Goal: Transaction & Acquisition: Purchase product/service

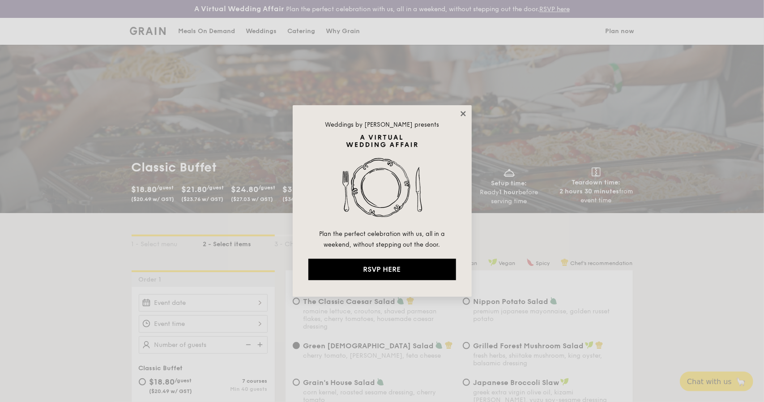
click at [462, 112] on icon at bounding box center [463, 113] width 5 height 5
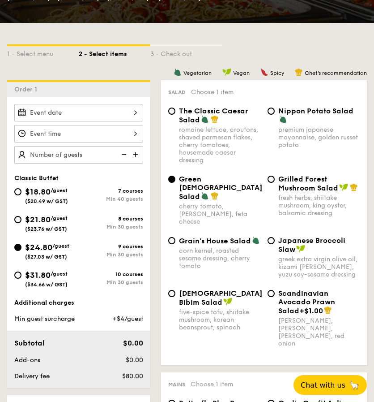
scroll to position [269, 0]
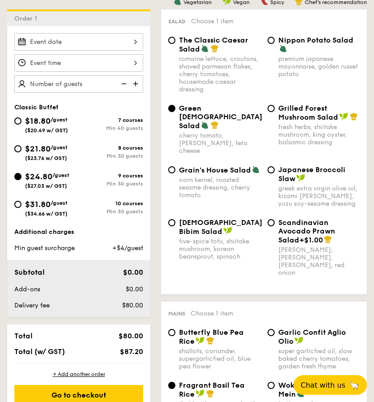
click at [178, 40] on div "The Classic Caesar Salad romaine lettuce, croutons, shaved parmesan flakes, che…" at bounding box center [214, 64] width 99 height 57
click at [170, 41] on input "The Classic Caesar Salad romaine lettuce, croutons, shaved parmesan flakes, che…" at bounding box center [171, 40] width 7 height 7
radio input "true"
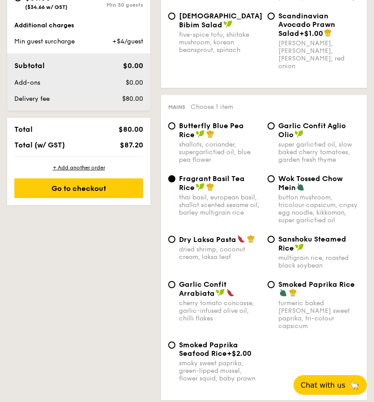
scroll to position [493, 0]
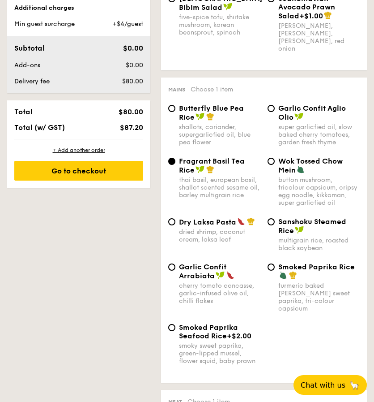
click at [176, 104] on div "Butterfly Blue Pea Rice shallots, coriander, supergarlicfied oil, blue pea flow…" at bounding box center [214, 125] width 99 height 42
click at [168, 104] on div "Butterfly Blue Pea Rice shallots, coriander, supergarlicfied oil, blue pea flow…" at bounding box center [214, 125] width 99 height 42
click at [172, 105] on input "Butterfly Blue Pea Rice shallots, coriander, supergarlicfied oil, blue pea flow…" at bounding box center [171, 108] width 7 height 7
radio input "true"
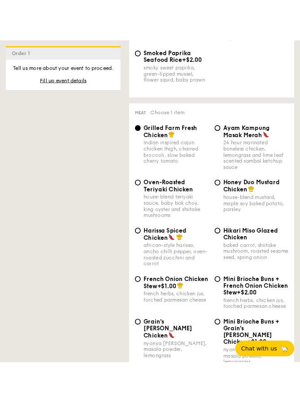
scroll to position [806, 0]
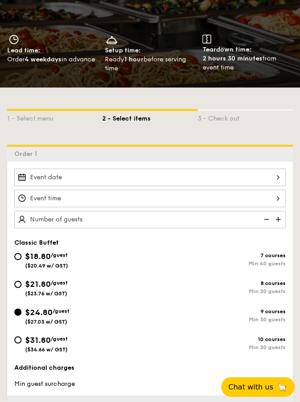
scroll to position [134, 0]
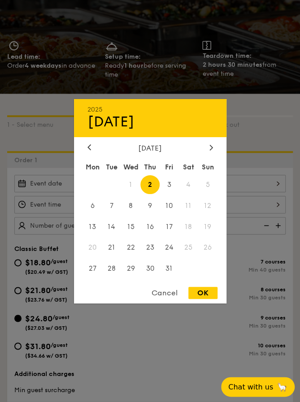
click at [273, 181] on div "2025 Oct [DATE] Tue Wed Thu Fri Sat Sun 1 2 3 4 5 6 7 8 9 10 11 12 13 14 15 16 …" at bounding box center [149, 183] width 271 height 17
click at [133, 223] on span "15" at bounding box center [130, 226] width 19 height 19
click at [204, 290] on div "OK" at bounding box center [202, 293] width 29 height 12
type input "[DATE]"
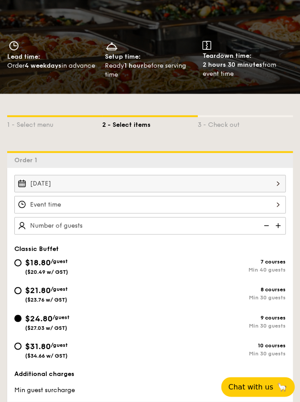
click at [280, 203] on div at bounding box center [149, 204] width 271 height 17
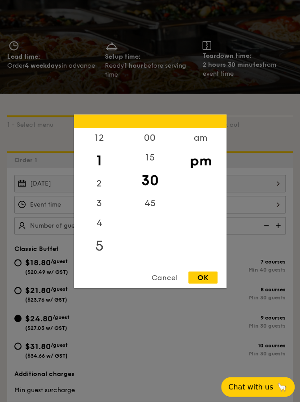
click at [101, 247] on div "5" at bounding box center [99, 245] width 51 height 26
click at [150, 93] on div at bounding box center [150, 201] width 300 height 402
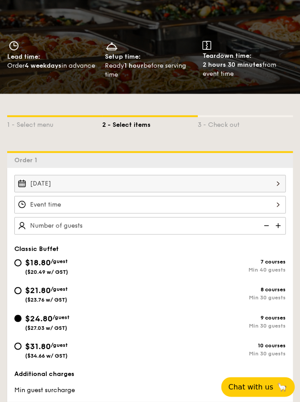
click at [188, 205] on div at bounding box center [149, 204] width 271 height 17
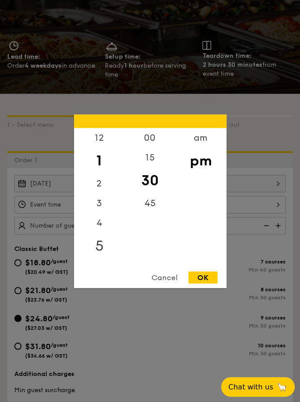
drag, startPoint x: 97, startPoint y: 249, endPoint x: 99, endPoint y: 245, distance: 4.8
click at [97, 249] on div "5" at bounding box center [99, 245] width 51 height 26
click at [99, 239] on div "5" at bounding box center [99, 239] width 51 height 26
click at [207, 275] on div "OK" at bounding box center [202, 277] width 29 height 12
type input "5:30PM"
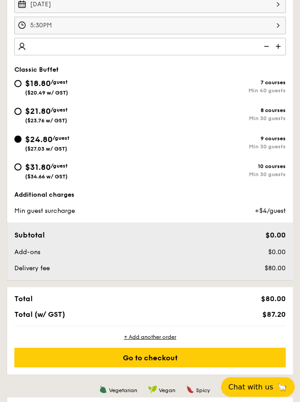
scroll to position [217, 0]
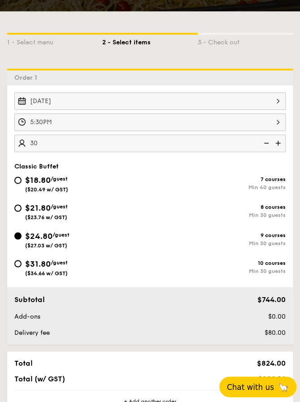
type input "30 guests"
click at [248, 390] on span "Chat with us" at bounding box center [250, 386] width 47 height 9
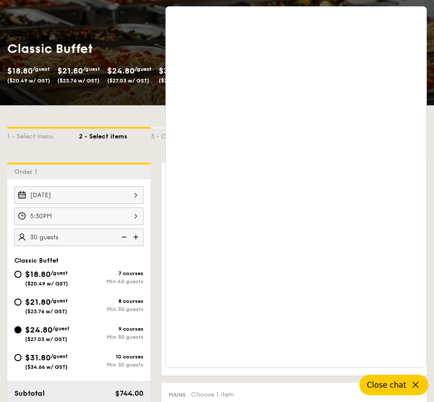
scroll to position [115, 0]
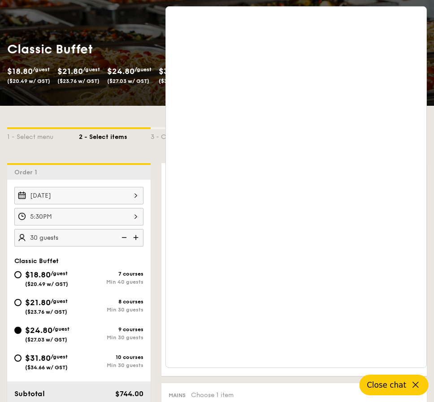
click at [409, 386] on button "Close chat" at bounding box center [393, 384] width 69 height 21
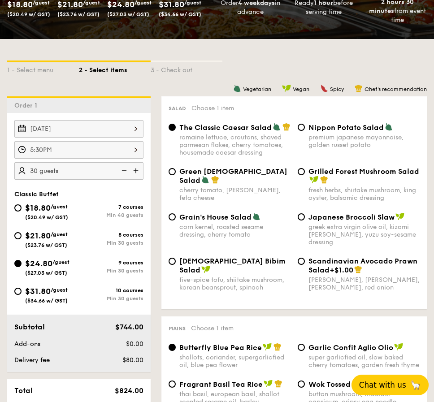
scroll to position [179, 0]
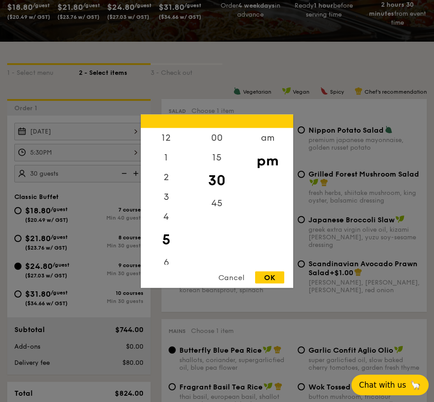
click at [55, 156] on div "5:30PM 12 1 2 3 4 5 6 7 8 9 10 11 00 15 30 45 am pm Cancel OK" at bounding box center [78, 152] width 129 height 17
click at [92, 118] on div at bounding box center [217, 201] width 434 height 402
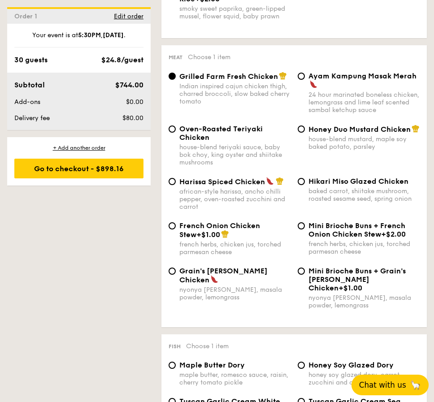
scroll to position [672, 0]
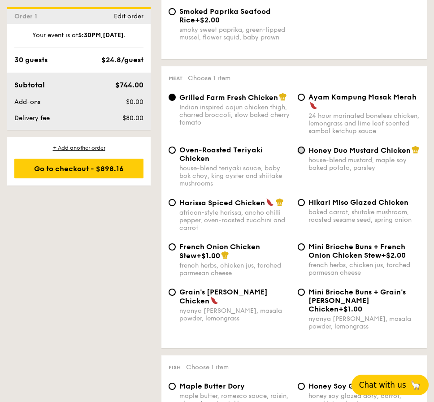
click at [301, 154] on input "Honey Duo Mustard Chicken house-blend mustard, maple soy baked potato, parsley" at bounding box center [300, 149] width 7 height 7
radio input "true"
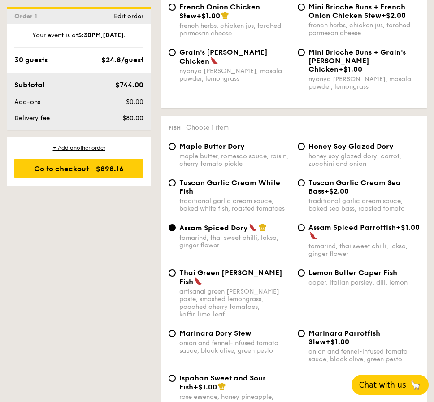
scroll to position [940, 0]
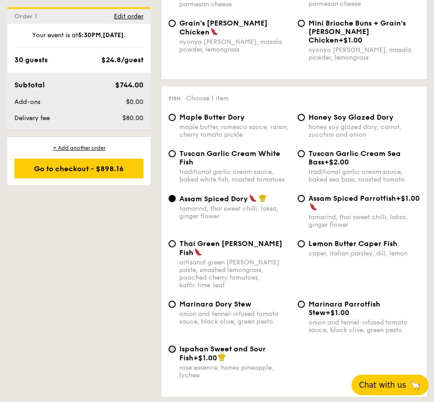
click at [172, 345] on input "Ispahan Sweet and Sour Fish +$1.00 rose essence, honey pineapple, lychee" at bounding box center [171, 348] width 7 height 7
radio input "true"
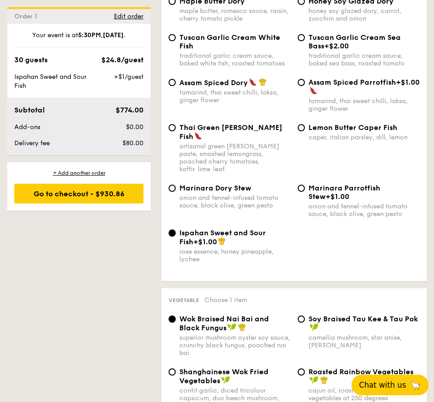
scroll to position [1030, 0]
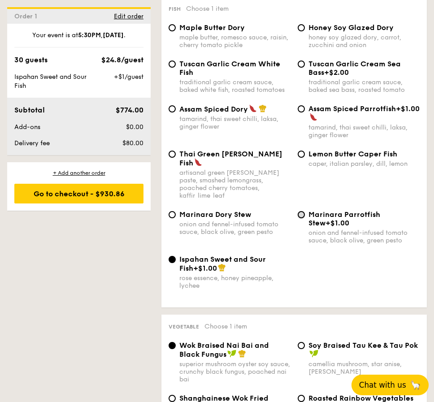
click at [304, 211] on input "Marinara Parrotfish Stew +$1.00 onion and fennel-infused tomato sauce, black ol…" at bounding box center [300, 214] width 7 height 7
radio input "true"
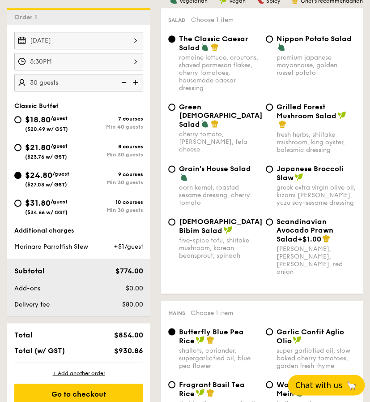
scroll to position [266, 0]
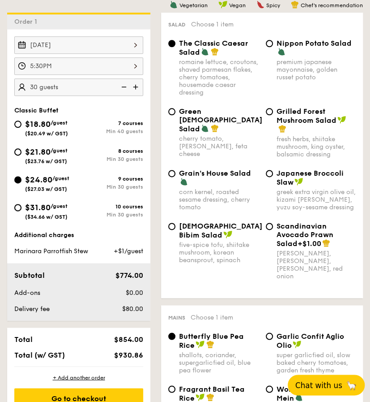
drag, startPoint x: 19, startPoint y: 208, endPoint x: 169, endPoint y: 223, distance: 150.8
click at [19, 208] on input "$31.80 /guest ($34.66 w/ GST) 10 courses Min 30 guests" at bounding box center [17, 207] width 7 height 7
radio input "true"
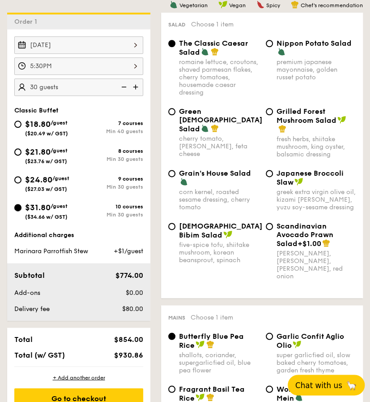
radio input "true"
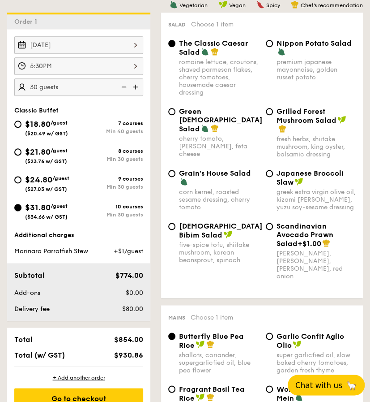
radio input "true"
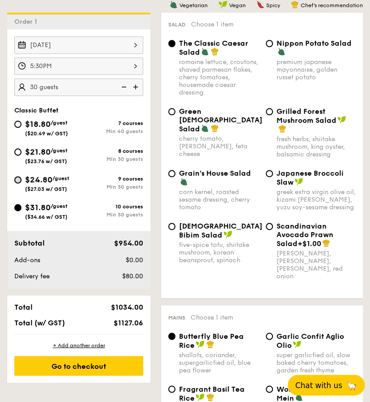
click at [17, 178] on input "$24.80 /guest ($27.03 w/ GST) 9 courses Min 30 guests" at bounding box center [17, 179] width 7 height 7
radio input "true"
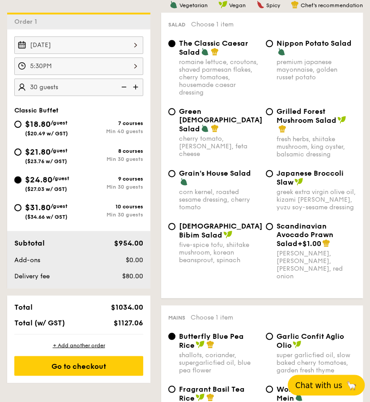
radio input "true"
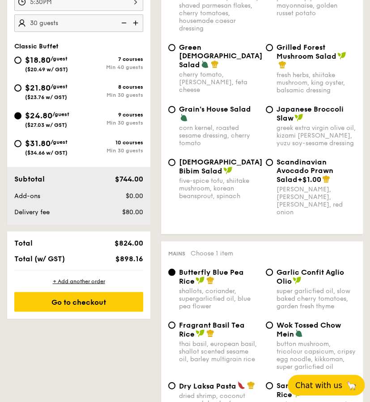
scroll to position [310, 0]
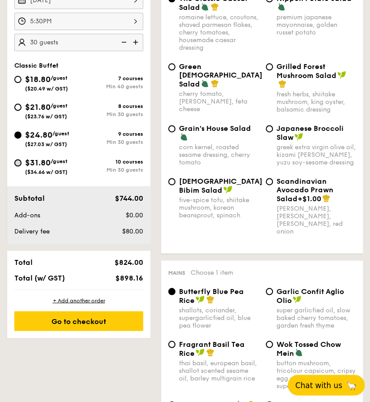
click at [19, 163] on input "$31.80 /guest ($34.66 w/ GST) 10 courses Min 30 guests" at bounding box center [17, 162] width 7 height 7
radio input "true"
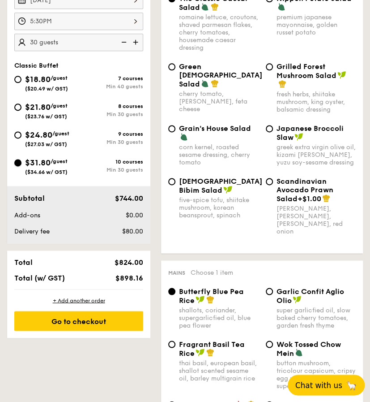
radio input "true"
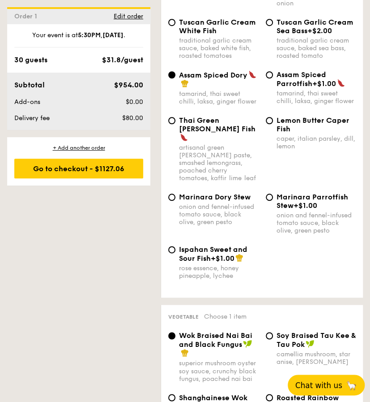
scroll to position [1475, 0]
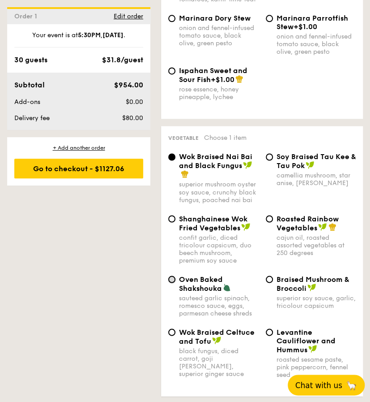
click at [175, 275] on input "Oven Baked Shakshouka sauteed garlic spinach, romesco sauce, eggs, parmesan che…" at bounding box center [171, 278] width 7 height 7
radio input "true"
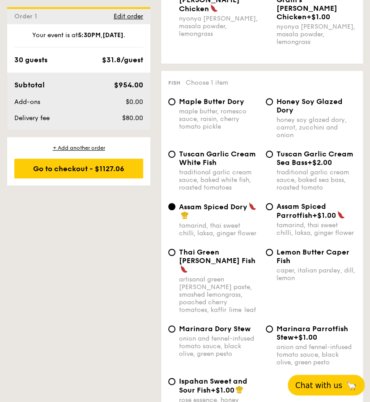
scroll to position [1161, 0]
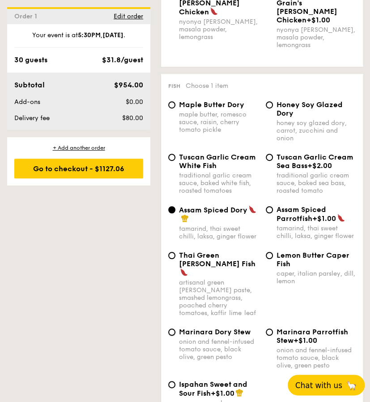
drag, startPoint x: 170, startPoint y: 297, endPoint x: 179, endPoint y: 299, distance: 8.7
click at [171, 328] on input "Marinara Dory Stew onion and fennel-infused tomato sauce, black olive, green pe…" at bounding box center [171, 331] width 7 height 7
radio input "true"
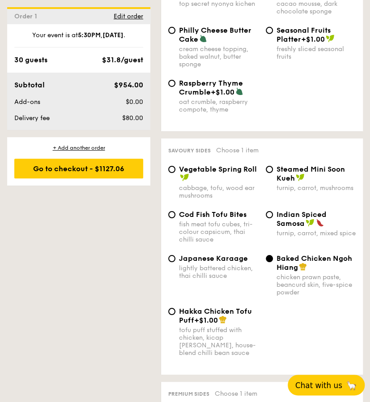
scroll to position [2057, 0]
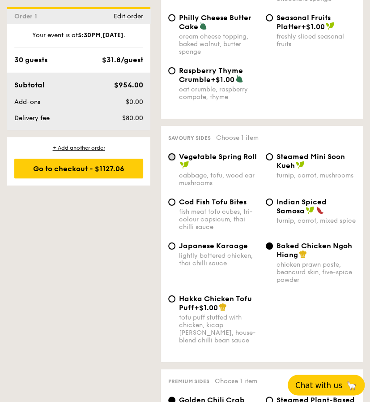
click at [169, 153] on input "Vegetable Spring Roll cabbage, tofu, wood ear mushrooms" at bounding box center [171, 156] width 7 height 7
radio input "true"
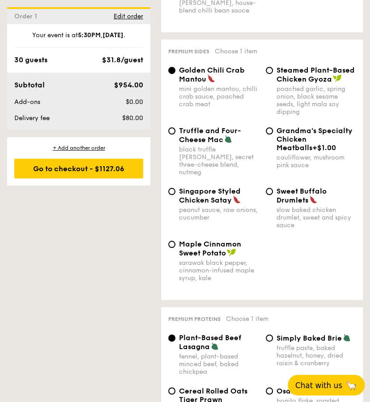
scroll to position [2370, 0]
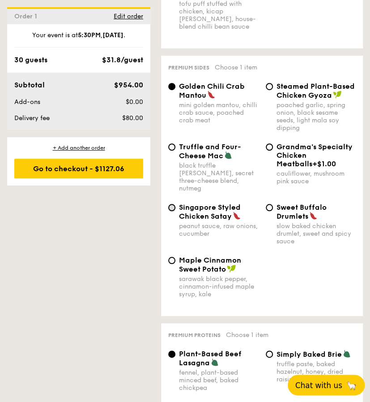
click at [174, 204] on input "Singapore Styled Chicken Satay peanut sauce, raw onions, cucumber" at bounding box center [171, 207] width 7 height 7
radio input "true"
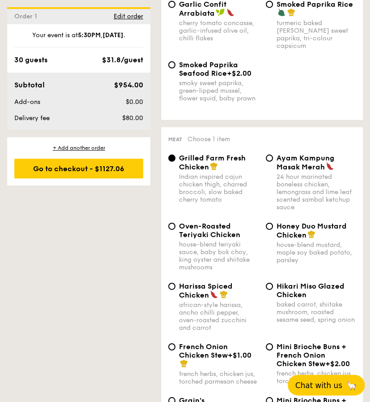
scroll to position [758, 0]
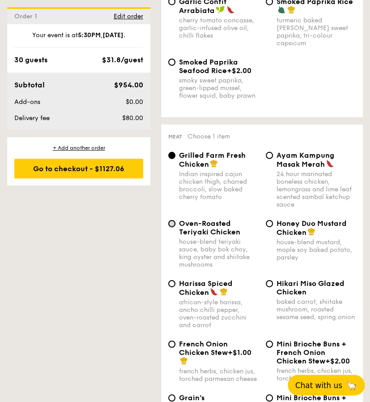
click at [172, 220] on input "Oven-Roasted Teriyaki Chicken house-blend teriyaki sauce, baby bok choy, king o…" at bounding box center [171, 223] width 7 height 7
radio input "true"
click at [272, 220] on input "Honey Duo Mustard Chicken house-blend mustard, maple soy baked potato, parsley" at bounding box center [269, 223] width 7 height 7
radio input "true"
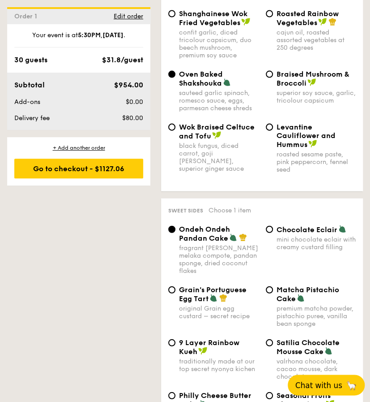
scroll to position [1743, 0]
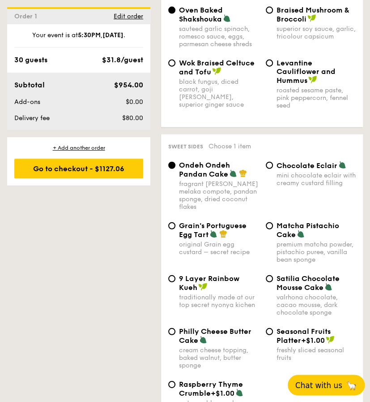
click at [176, 221] on div "Grain's Portuguese Egg Tart original Grain egg custard – secret recipe" at bounding box center [214, 238] width 98 height 34
click at [173, 222] on input "Grain's Portuguese Egg Tart original Grain egg custard – secret recipe" at bounding box center [171, 225] width 7 height 7
radio input "true"
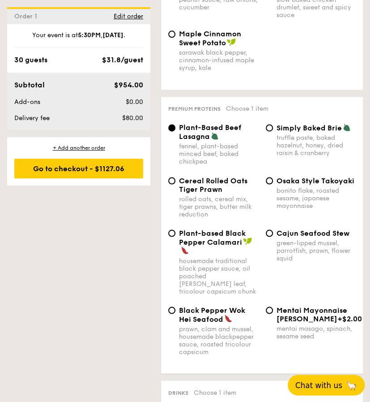
scroll to position [2594, 0]
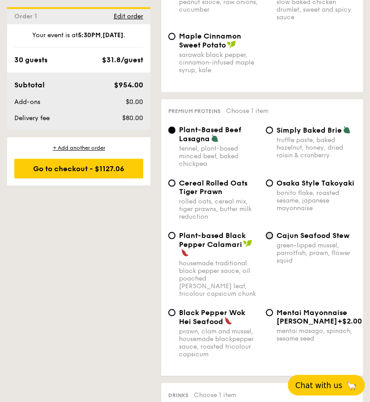
click at [270, 232] on input "Cajun Seafood Stew green-lipped mussel, parrotfish, prawn, flower squid" at bounding box center [269, 235] width 7 height 7
radio input "true"
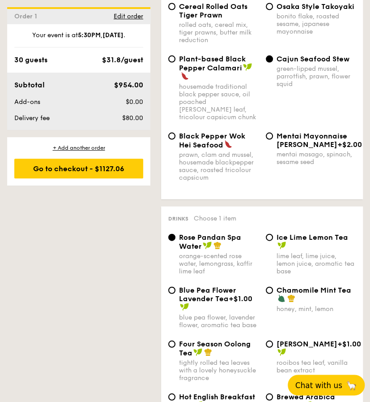
scroll to position [2773, 0]
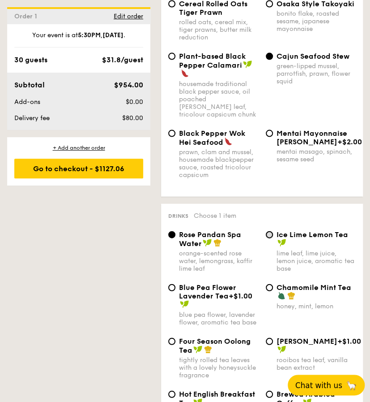
click at [271, 231] on input "Ice Lime Lemon Tea lime leaf, lime juice, lemon juice, aromatic tea base" at bounding box center [269, 234] width 7 height 7
radio input "true"
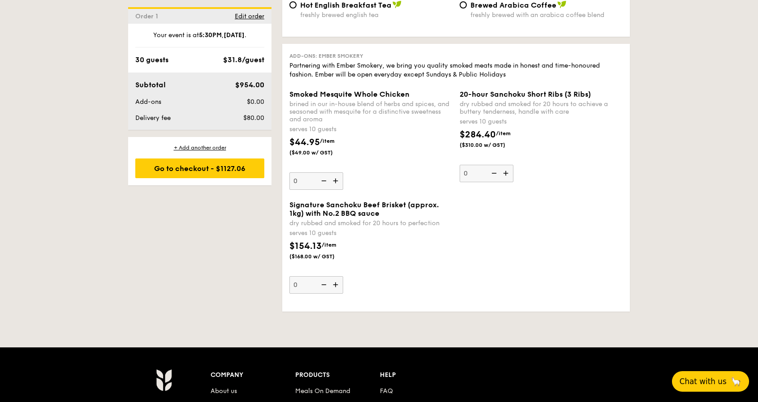
scroll to position [2329, 0]
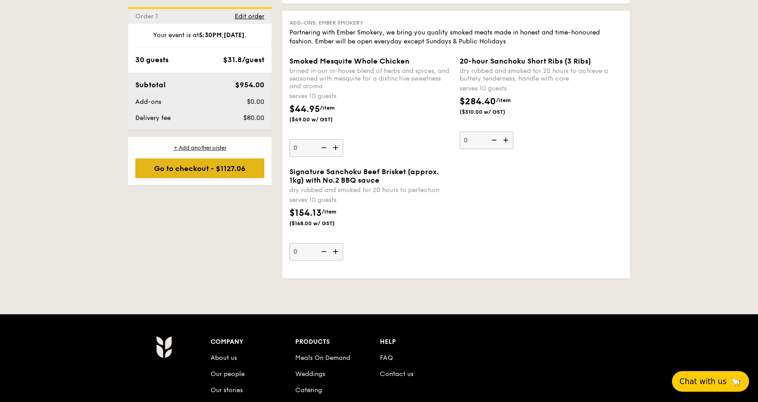
click at [229, 165] on div "Go to checkout - $1127.06" at bounding box center [199, 169] width 129 height 20
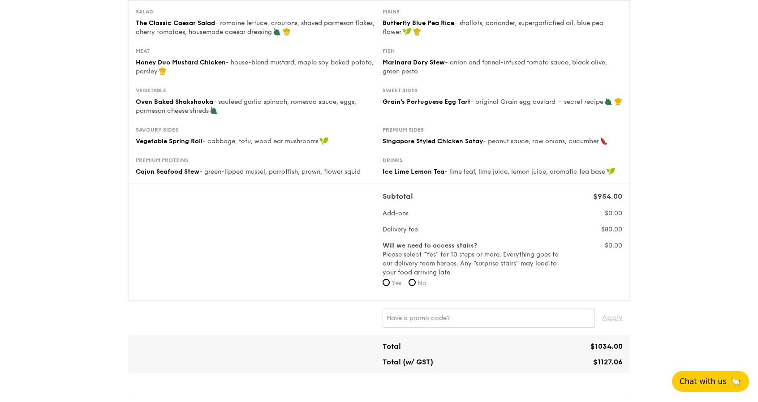
scroll to position [179, 0]
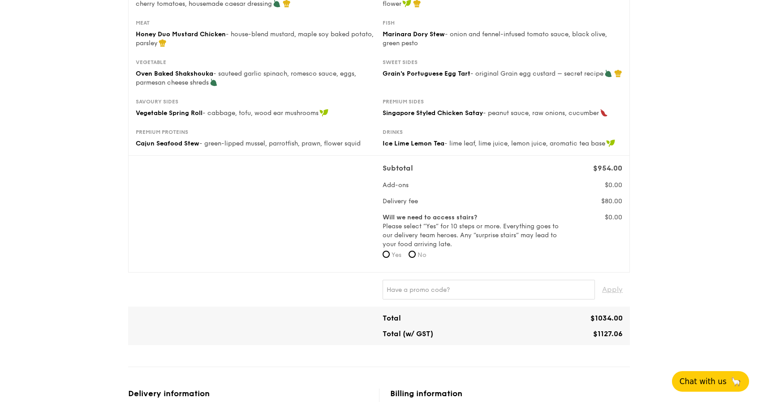
drag, startPoint x: 601, startPoint y: 333, endPoint x: 643, endPoint y: 314, distance: 46.1
click at [622, 332] on span "$1127.06" at bounding box center [608, 334] width 30 height 9
click at [658, 308] on div "1 - Select menu 2 - Select items 3 - Check out Classic Buffet $31.80 /guest ($3…" at bounding box center [379, 351] width 758 height 1025
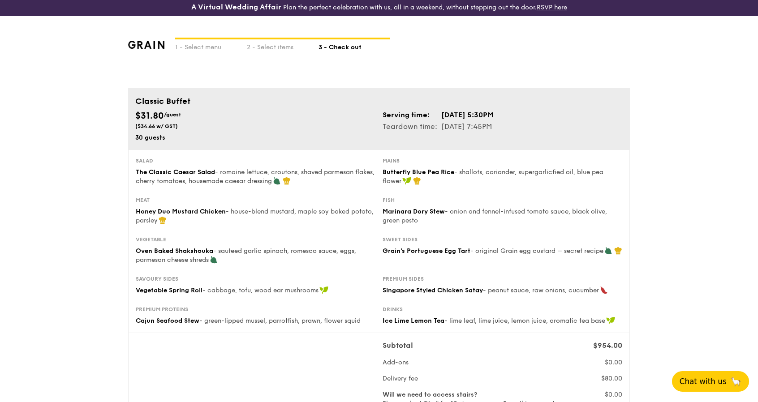
scroll to position [0, 0]
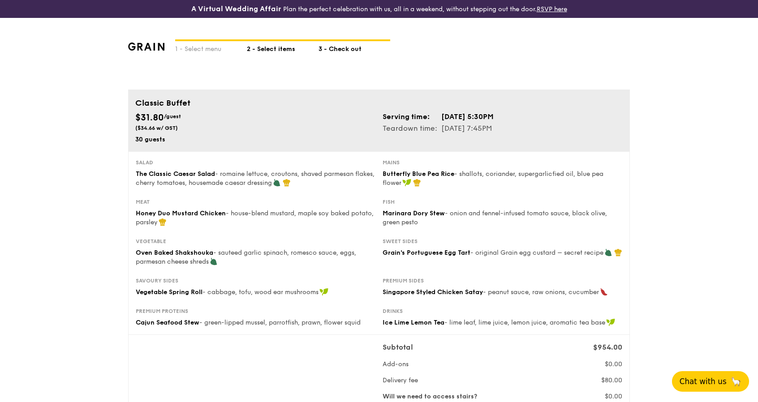
click at [279, 49] on div "2 - Select items" at bounding box center [283, 47] width 72 height 13
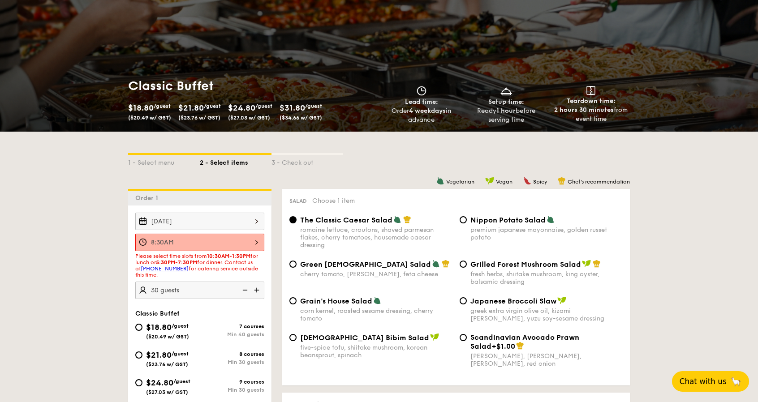
scroll to position [90, 0]
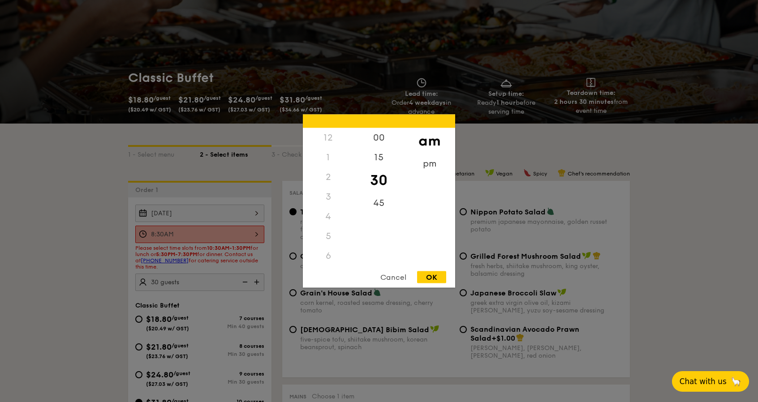
click at [202, 235] on div "8:30AM 12 1 2 3 4 5 6 7 8 9 10 11 00 15 30 45 am pm Cancel OK" at bounding box center [199, 234] width 129 height 17
click at [419, 169] on div "pm" at bounding box center [429, 167] width 51 height 26
click at [331, 178] on div "5" at bounding box center [328, 180] width 51 height 26
click at [375, 202] on div "45" at bounding box center [378, 206] width 51 height 26
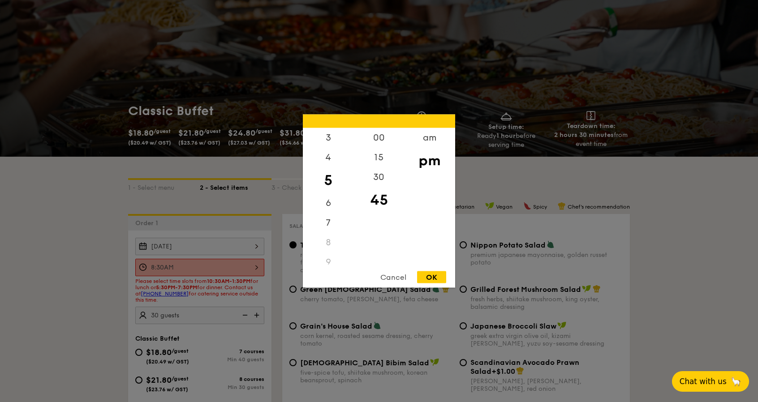
scroll to position [134, 0]
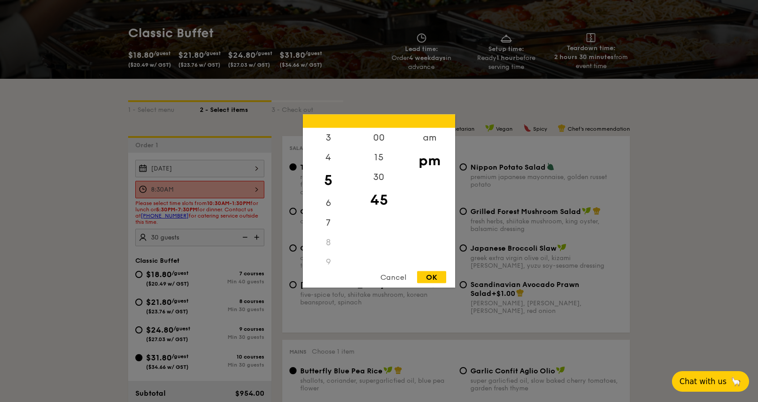
click at [438, 275] on div "OK" at bounding box center [431, 277] width 29 height 12
type input "5:45PM"
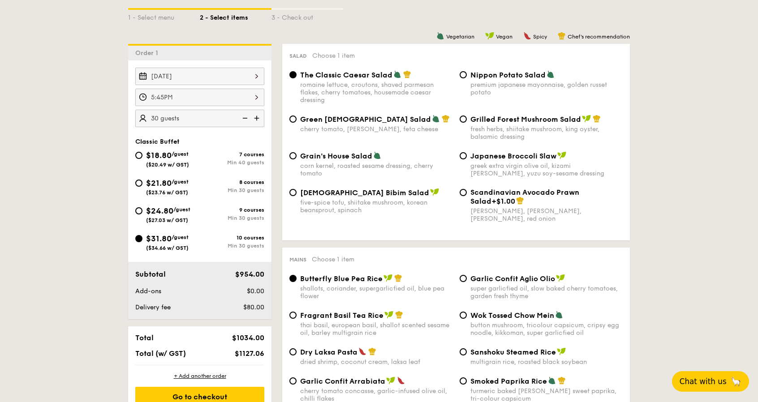
scroll to position [224, 0]
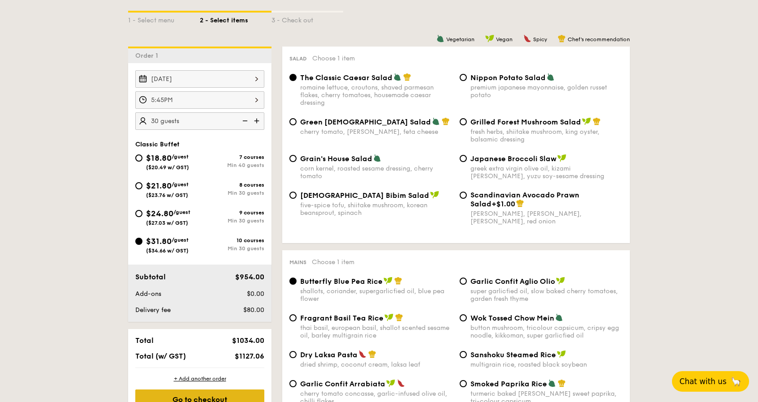
click at [226, 397] on div "Go to checkout" at bounding box center [199, 400] width 129 height 20
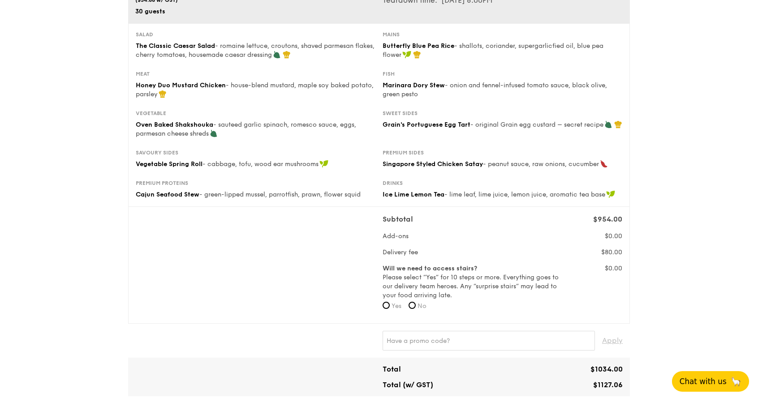
scroll to position [134, 0]
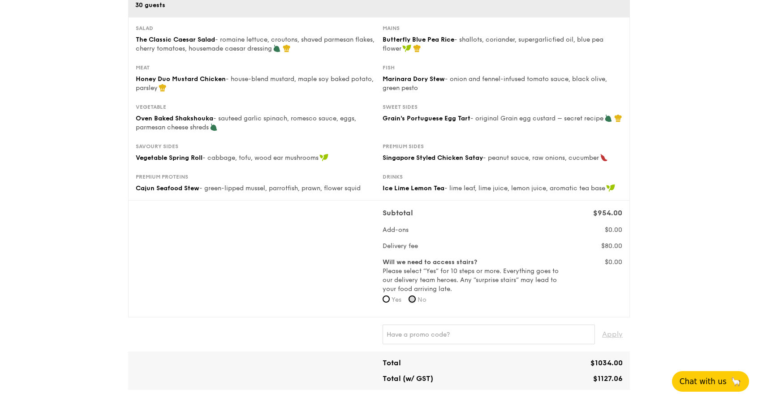
click at [416, 299] on input "No" at bounding box center [411, 299] width 7 height 7
radio input "true"
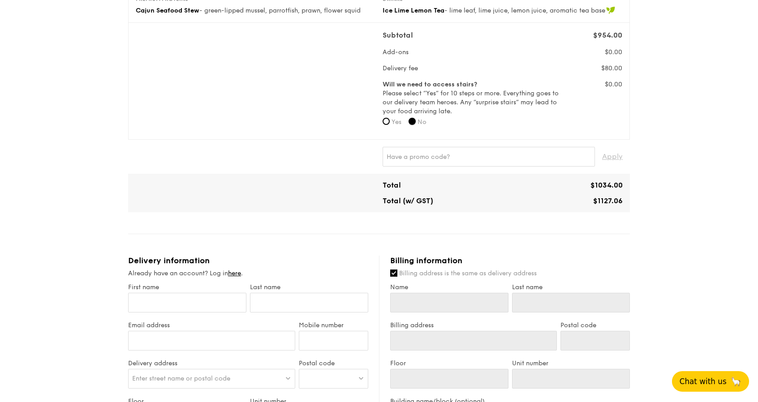
scroll to position [313, 0]
click at [216, 301] on input "First name" at bounding box center [187, 302] width 118 height 20
type input "ni"
type input "nic"
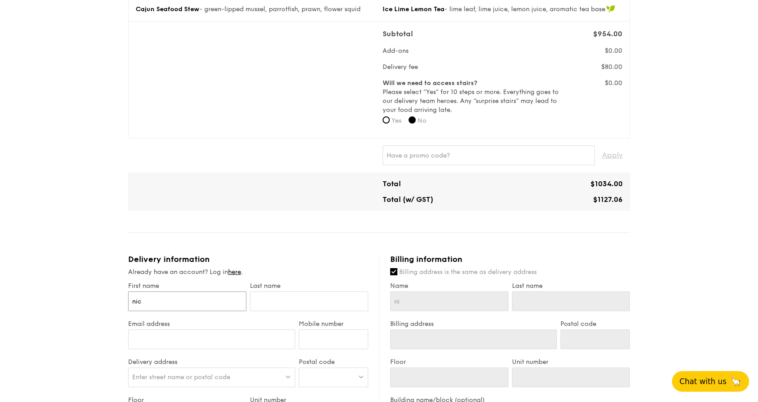
type input "nic"
type input "nico"
type input "[PERSON_NAME]"
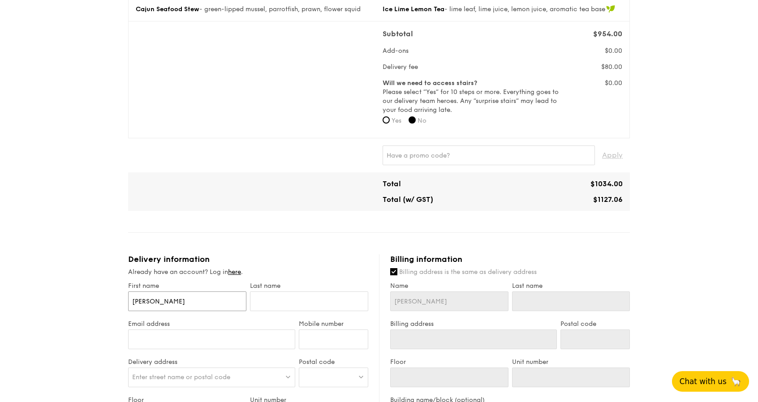
type input "[PERSON_NAME]"
type input "p"
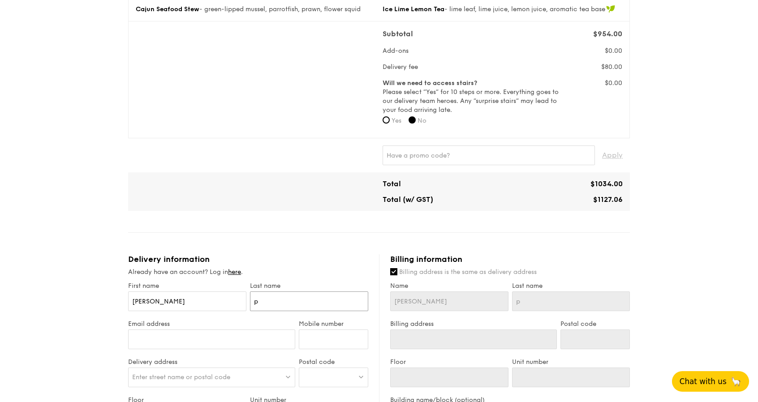
type input "pe"
type input "pen"
type input "[PERSON_NAME]"
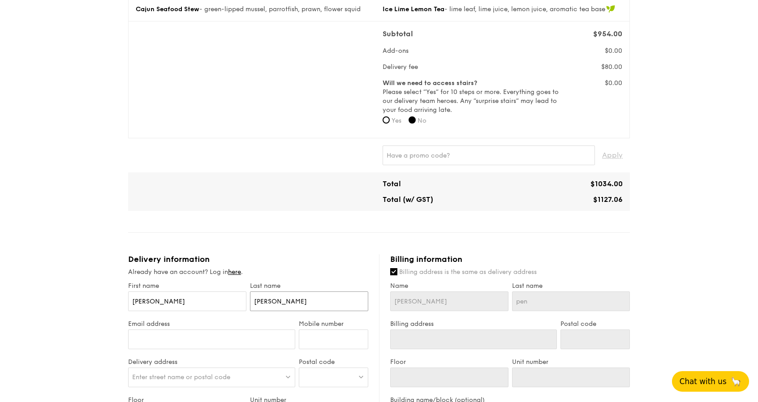
type input "[PERSON_NAME]"
type input "penara"
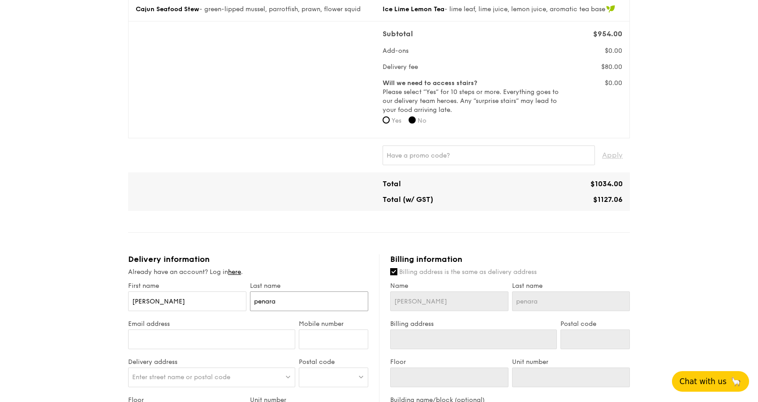
type input "penaran"
type input "penarand"
type input "[PERSON_NAME]"
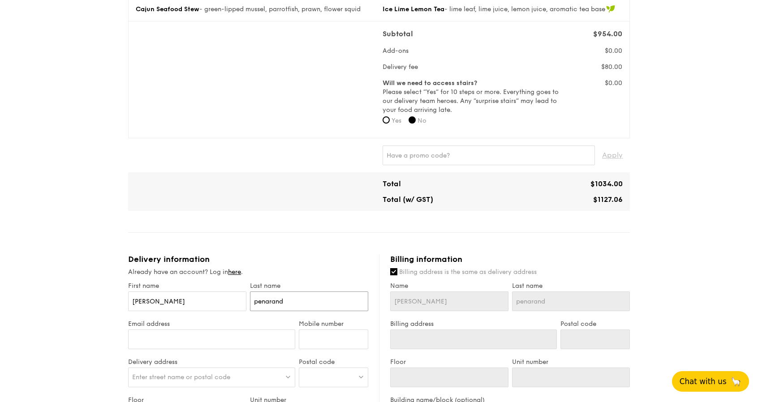
type input "[PERSON_NAME]"
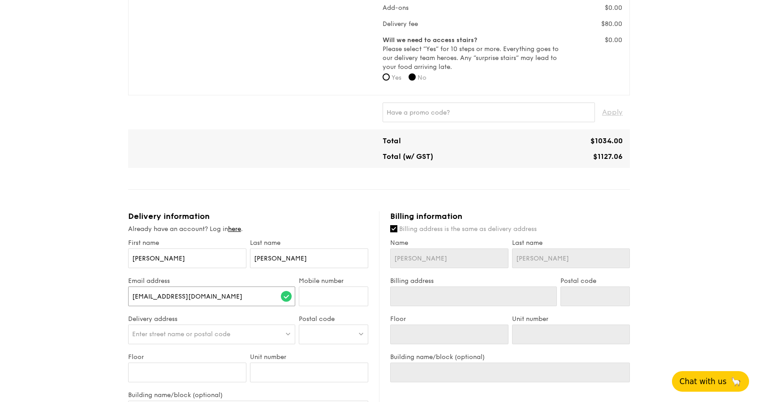
scroll to position [358, 0]
type input "[EMAIL_ADDRESS][DOMAIN_NAME]"
click at [313, 294] on input "Mobile number" at bounding box center [333, 295] width 69 height 20
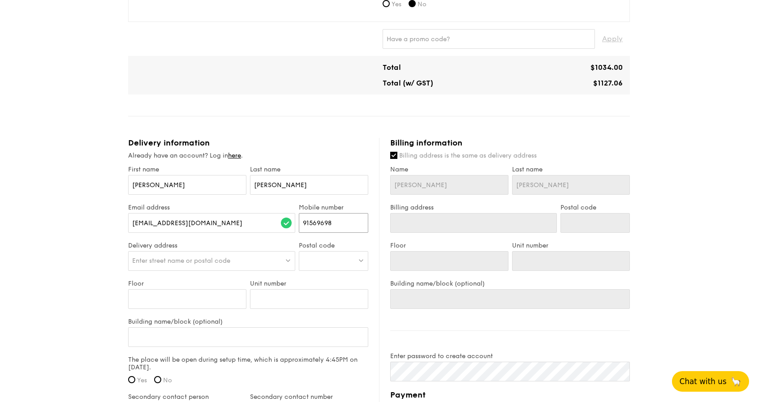
scroll to position [448, 0]
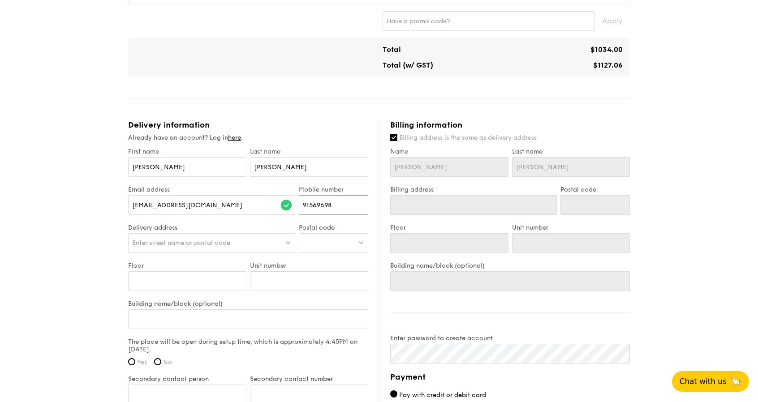
type input "91569698"
click at [162, 240] on span "Enter street name or postal code" at bounding box center [181, 243] width 98 height 8
drag, startPoint x: 306, startPoint y: 203, endPoint x: 333, endPoint y: 204, distance: 26.4
click at [333, 204] on input "91569698" at bounding box center [333, 205] width 69 height 20
click at [309, 202] on input "91569698" at bounding box center [333, 205] width 69 height 20
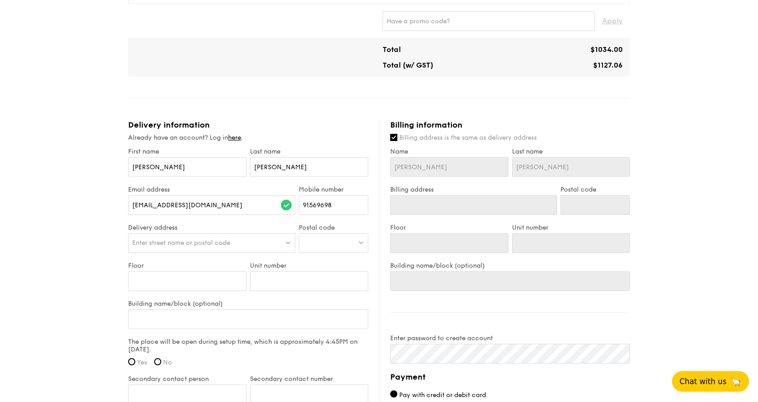
click at [192, 239] on span "Enter street name or postal code" at bounding box center [181, 243] width 98 height 8
click at [193, 238] on input "search" at bounding box center [212, 244] width 166 height 20
type input "e"
click at [337, 243] on div at bounding box center [333, 243] width 69 height 20
type input "479994"
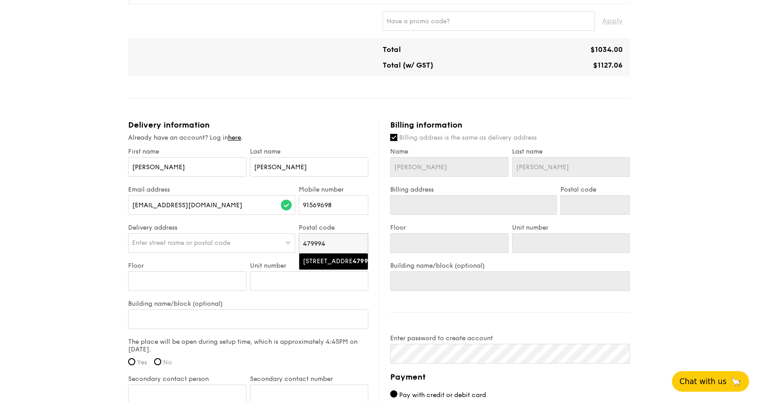
click at [339, 262] on div "[STREET_ADDRESS]" at bounding box center [326, 261] width 46 height 9
type input "[STREET_ADDRESS]"
type input "479994"
click at [170, 162] on input "[PERSON_NAME]" at bounding box center [187, 167] width 118 height 20
type input "[PERSON_NAME]"
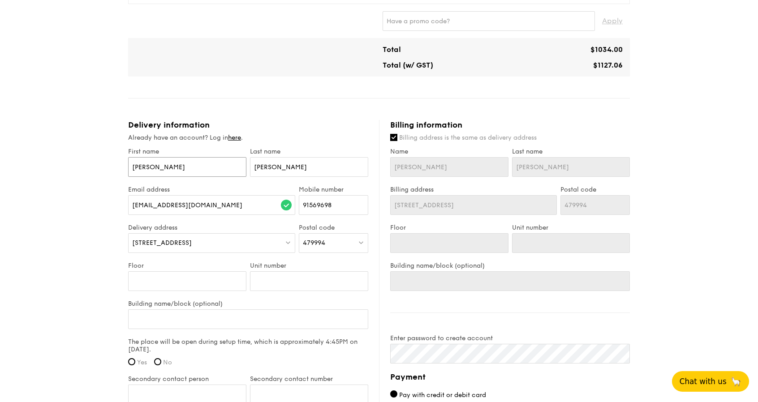
type input "[PERSON_NAME]"
type input "[PERSON_NAME] an"
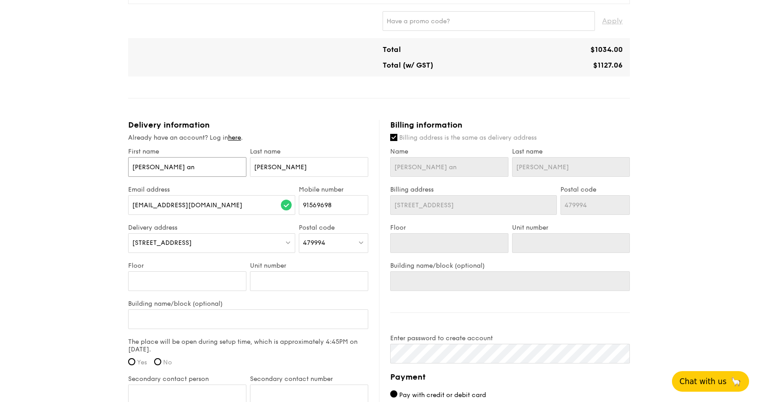
type input "[PERSON_NAME] [PERSON_NAME]"
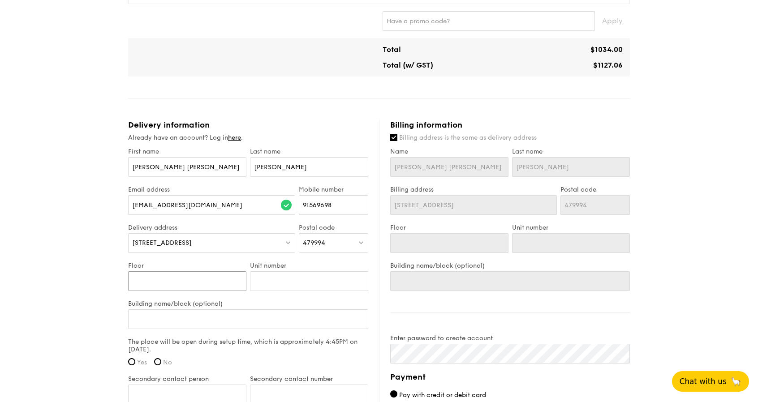
click at [186, 279] on input "Floor" at bounding box center [187, 281] width 118 height 20
type input "E"
type input "Ea"
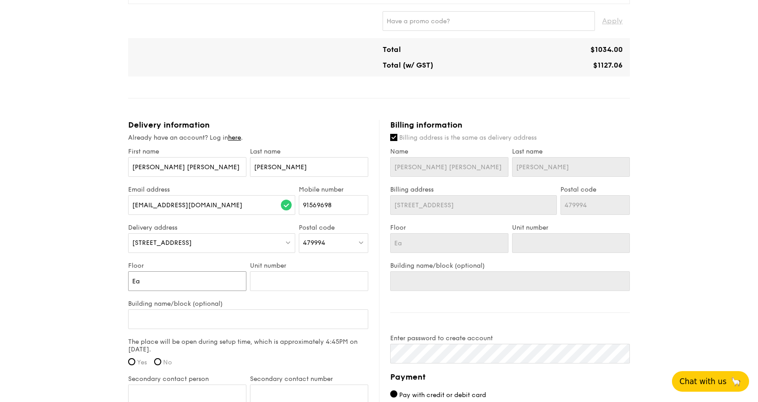
type input "Eas"
type input "East"
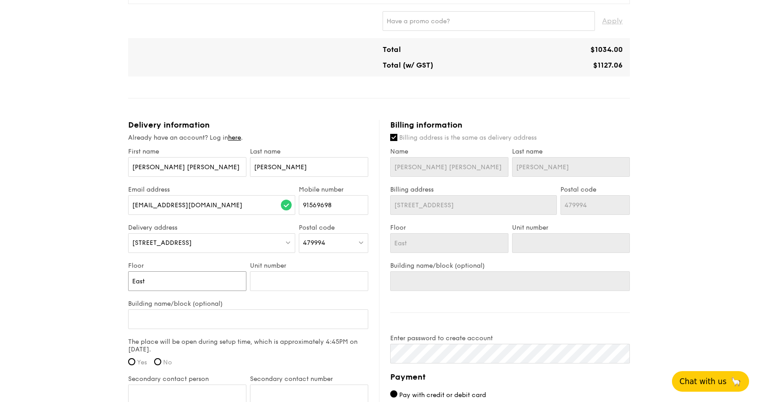
type input "East"
type input "East V"
type input "East Vi"
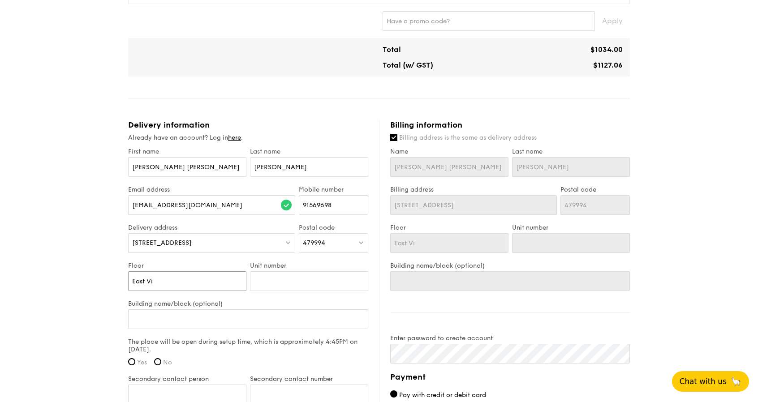
type input "East Vil"
type input "East Vill"
type input "[GEOGRAPHIC_DATA]"
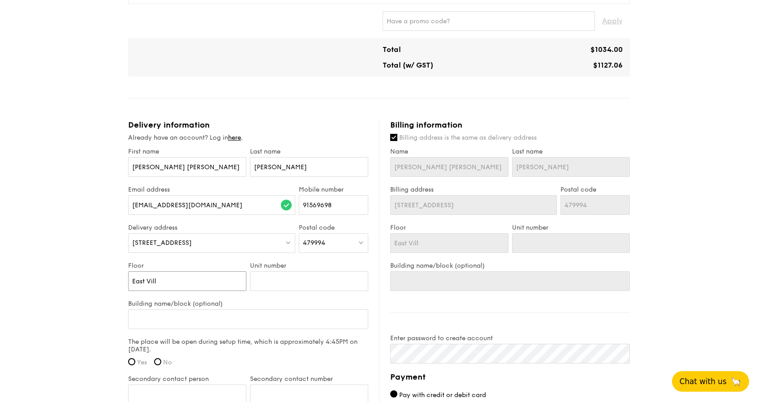
type input "[GEOGRAPHIC_DATA]"
click at [184, 285] on input "[GEOGRAPHIC_DATA]" at bounding box center [187, 281] width 118 height 20
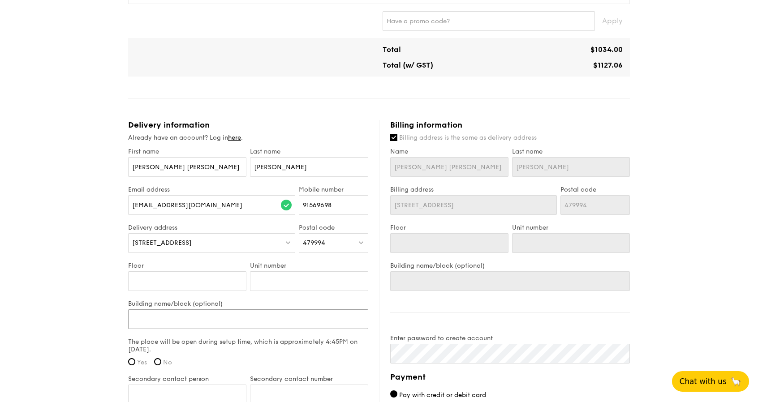
click at [153, 318] on input "Building name/block (optional)" at bounding box center [248, 319] width 240 height 20
type input "E"
type input "Ea"
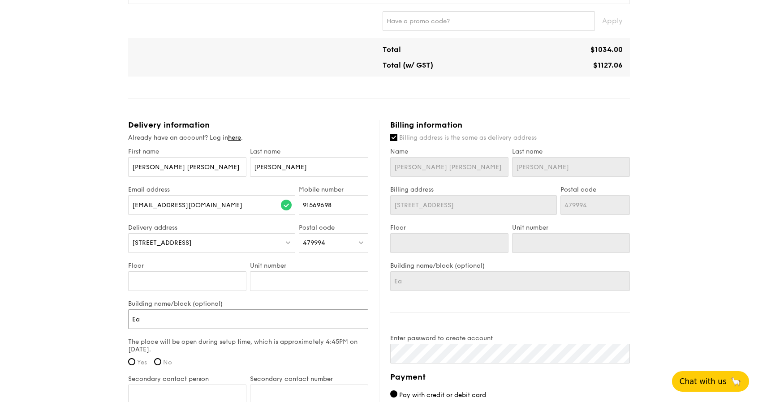
type input "Eas"
type input "East"
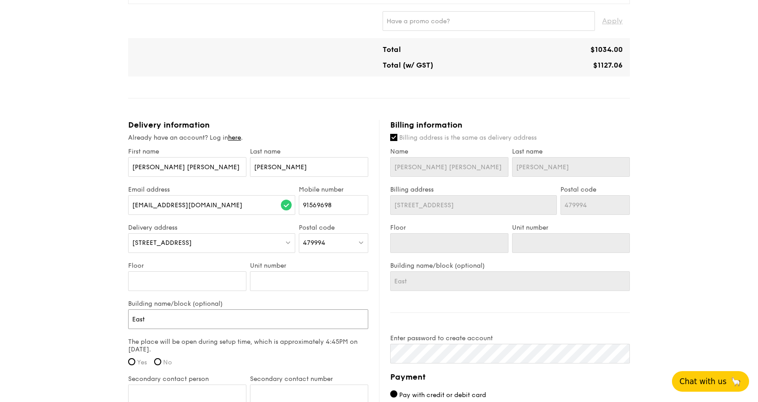
type input "East"
type input "East V"
type input "East Vi"
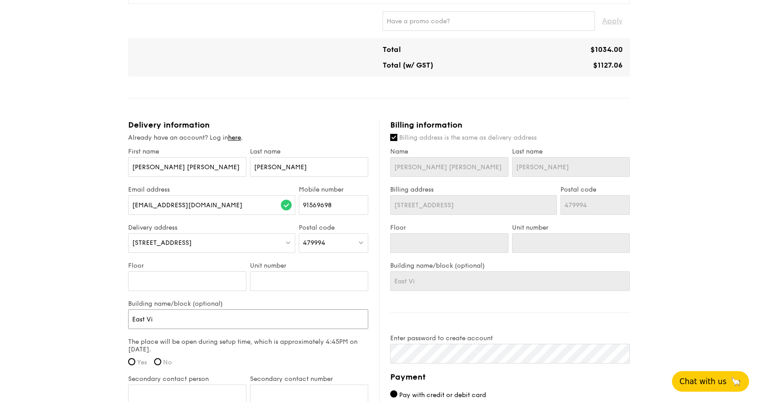
type input "East Vil"
type input "East Vill"
type input "East Villl"
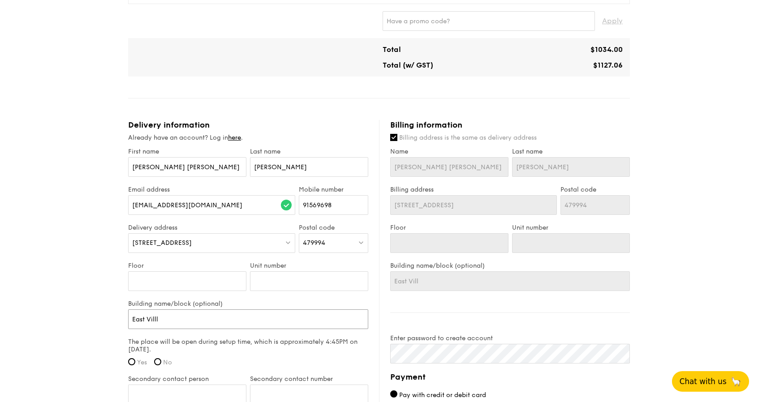
type input "East Villl"
type input "East Villla"
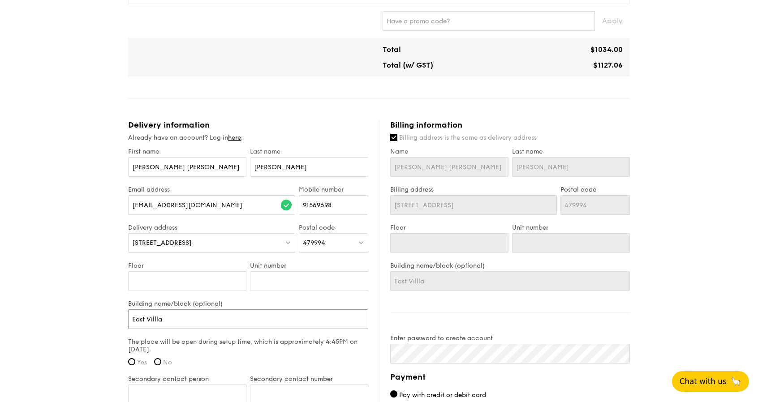
type input "East Villla H"
type input "East Villla Ho"
type input "East Villla Hom"
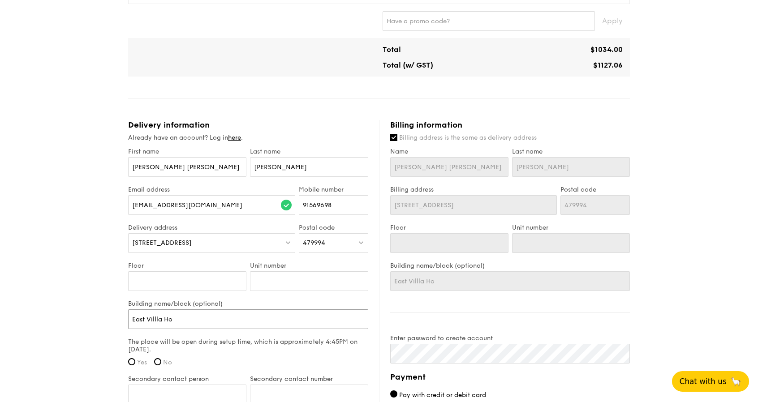
type input "East Villla Hom"
type input "East Villla Home"
type input "East Villla Homet"
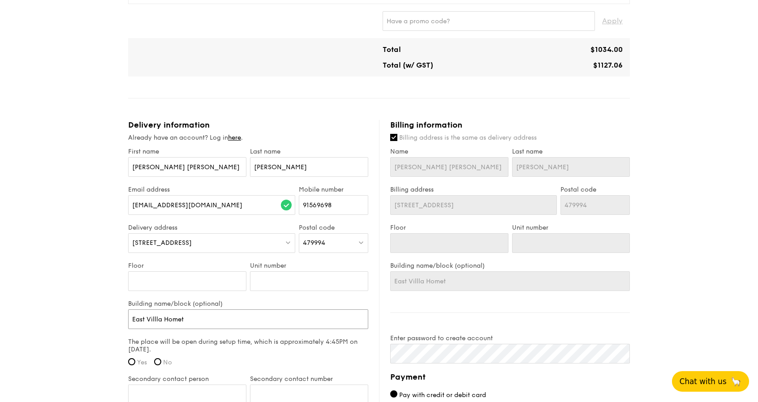
type input "East Villla Homete"
type input "East Villla Hometea"
type input "East Villla Hometeam"
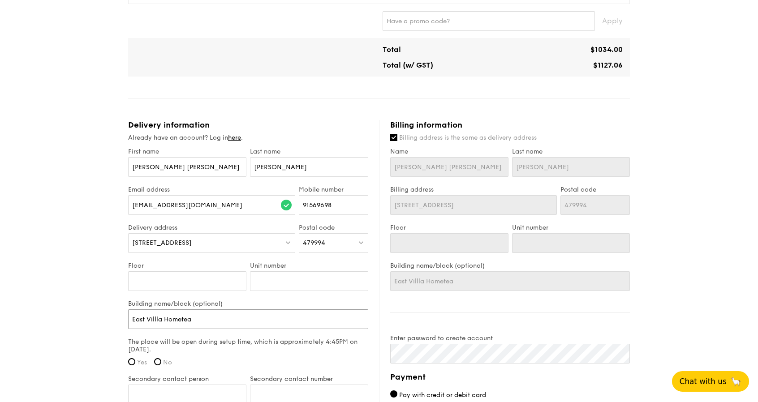
type input "East Villla Hometeam"
type input "East Villla Hometeams"
type input "East Villla HometeamsN"
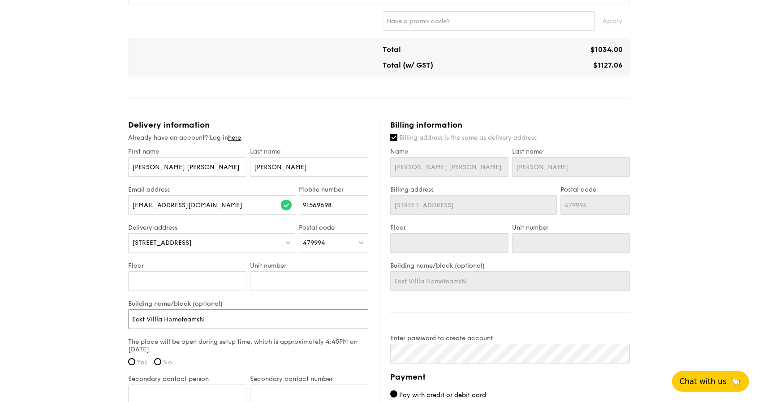
type input "East Villla HometeamsNS"
type input "East Villla HometeamsNS b"
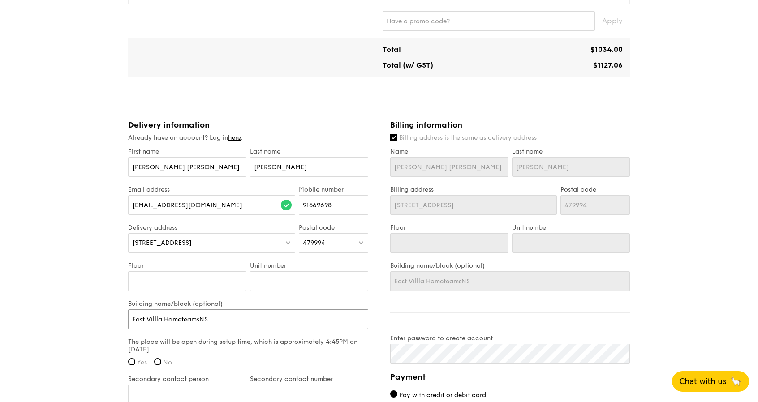
type input "East Villla HometeamsNS b"
type input "East Villla HometeamsNS be"
type input "East Villla HometeamsNS bed"
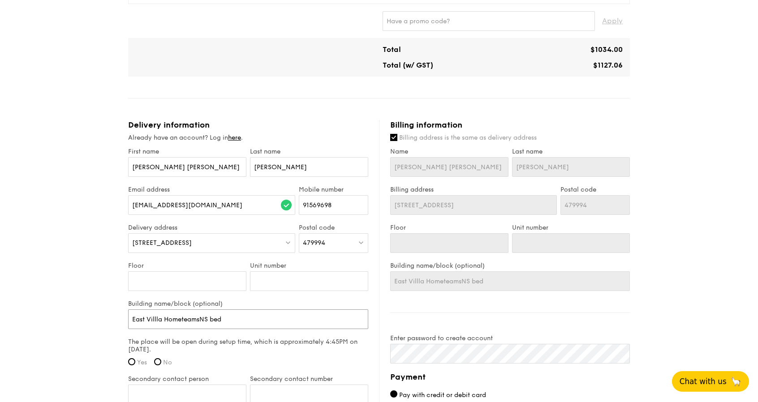
type input "East Villla HometeamsNS bedo"
type input "East Villla HometeamsNS bedok"
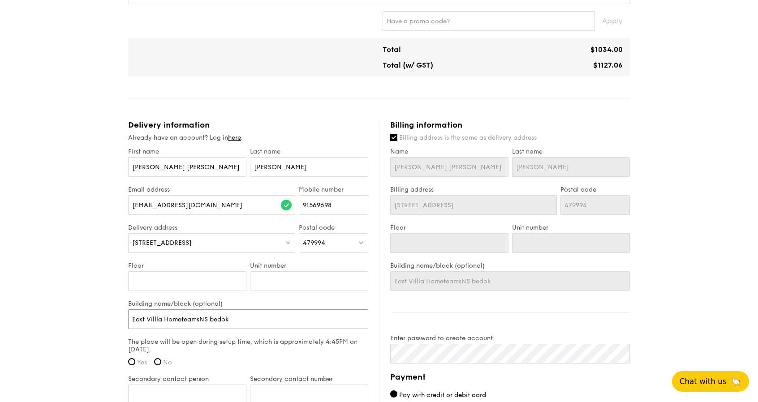
type input "East Villla HometeamsNS bedok"
type input "East Villla HometeamsNS bedok r"
type input "East Villla HometeamsNS bedok re"
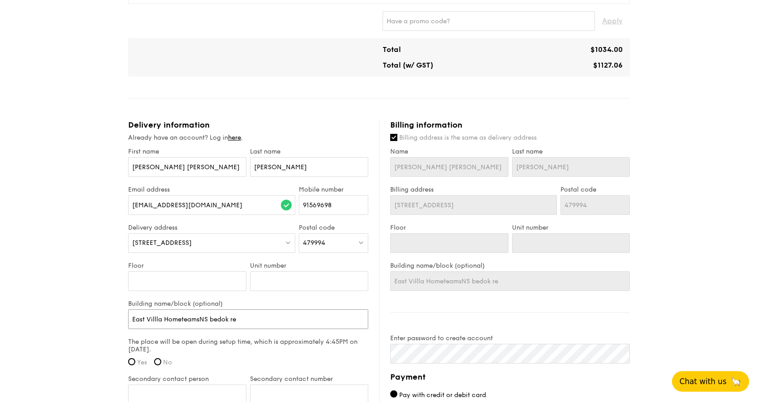
type input "East Villla HometeamsNS bedok res"
type input "East Villla HometeamsNS bedok rese"
type input "East Villla HometeamsNS bedok [PERSON_NAME]"
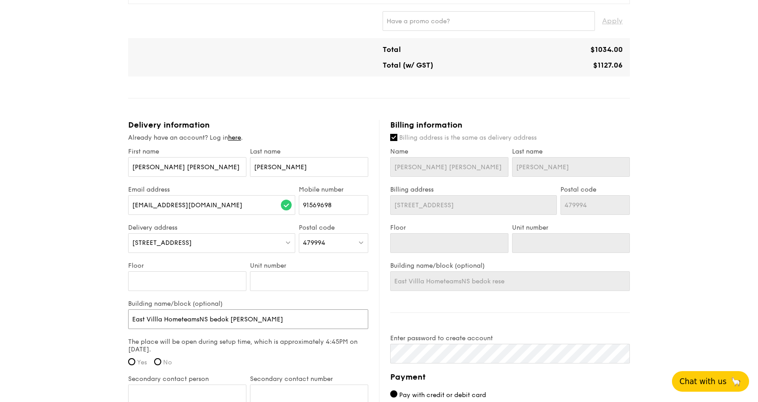
type input "East Villla HometeamsNS bedok [PERSON_NAME]"
type input "East Villla HometeamsNS bedok reserv"
type input "East Villla HometeamsNS bedok reservo"
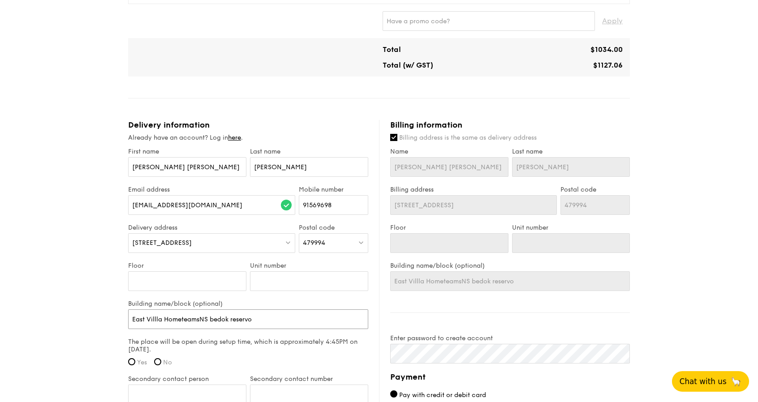
type input "East Villla HometeamsNS bedok reservoi"
type input "East Villla HometeamsNS bedok reservoir"
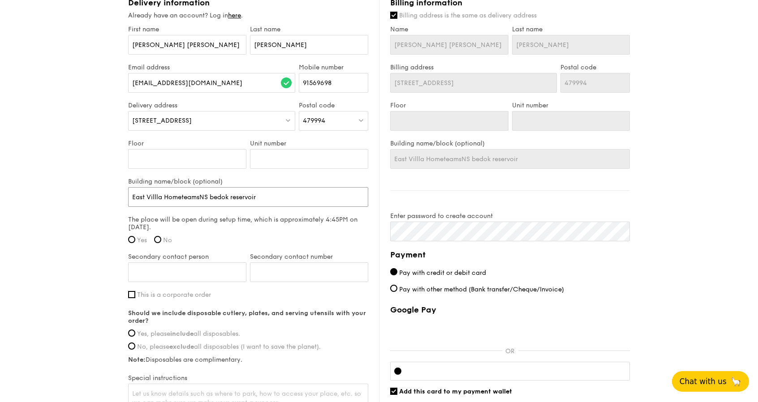
scroll to position [582, 0]
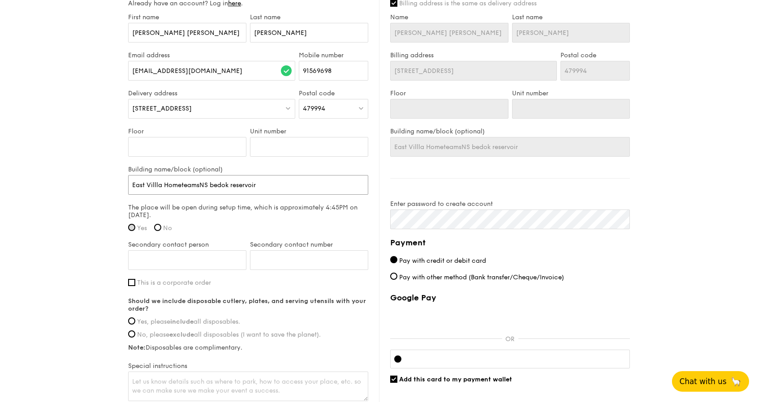
type input "East Villla HometeamsNS bedok reservoir"
click at [131, 225] on input "Yes" at bounding box center [131, 227] width 7 height 7
radio input "true"
click at [156, 264] on input "Secondary contact person" at bounding box center [187, 260] width 118 height 20
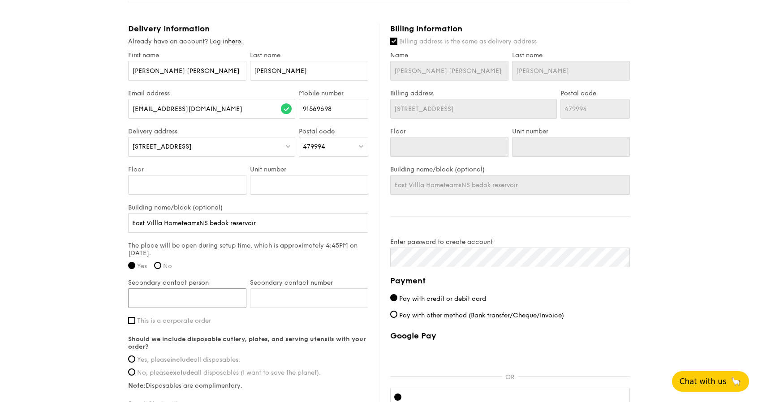
scroll to position [537, 0]
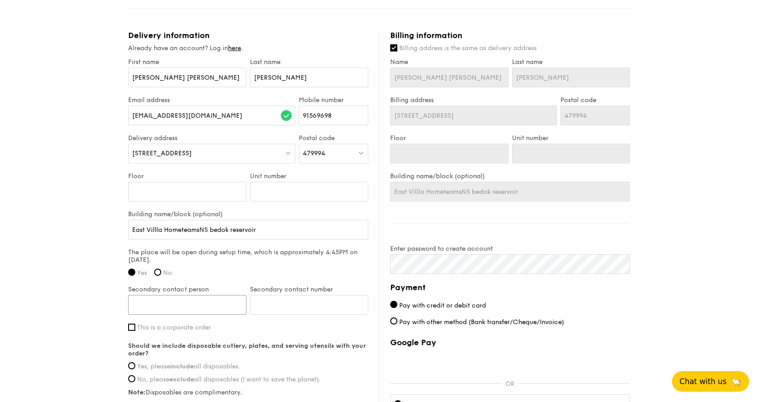
click at [182, 305] on input "Secondary contact person" at bounding box center [187, 305] width 118 height 20
click at [129, 365] on input "Yes, please include all disposables." at bounding box center [131, 365] width 7 height 7
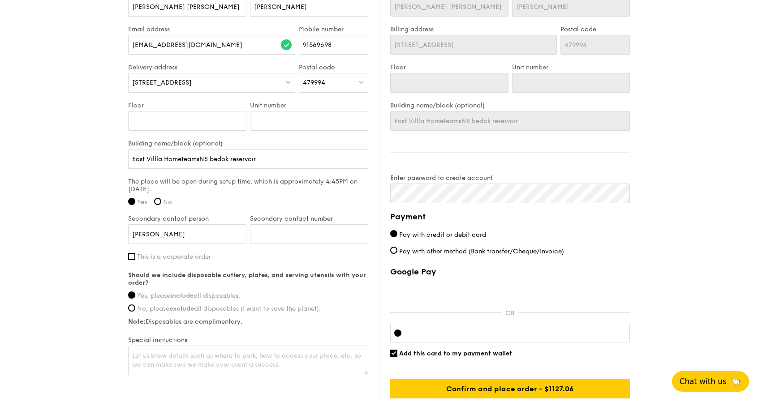
scroll to position [585, 0]
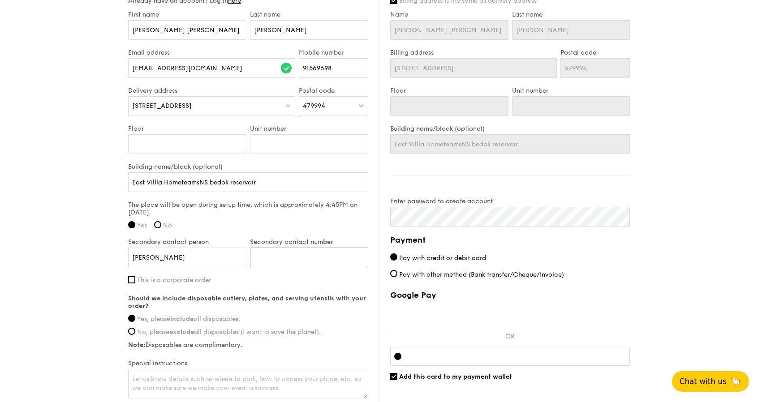
click at [282, 258] on input "Secondary contact number" at bounding box center [309, 258] width 118 height 20
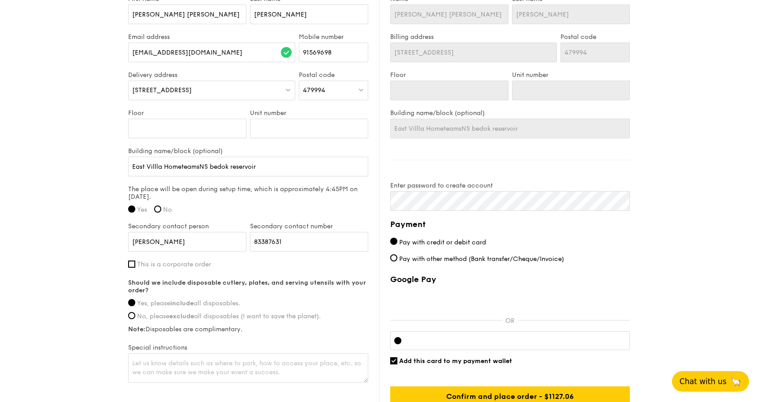
scroll to position [630, 0]
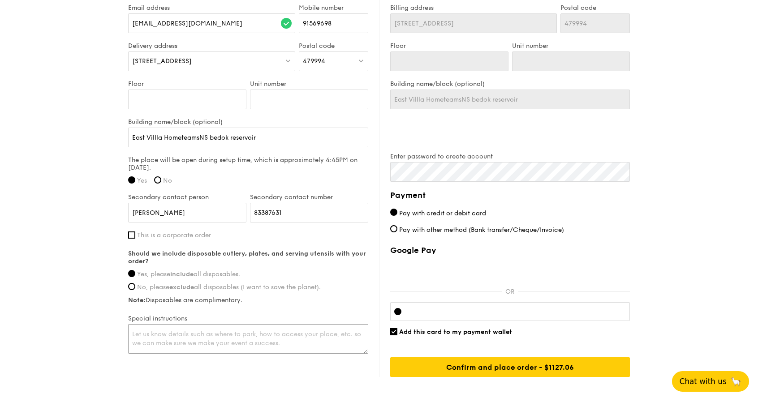
click at [223, 334] on textarea at bounding box center [248, 339] width 240 height 30
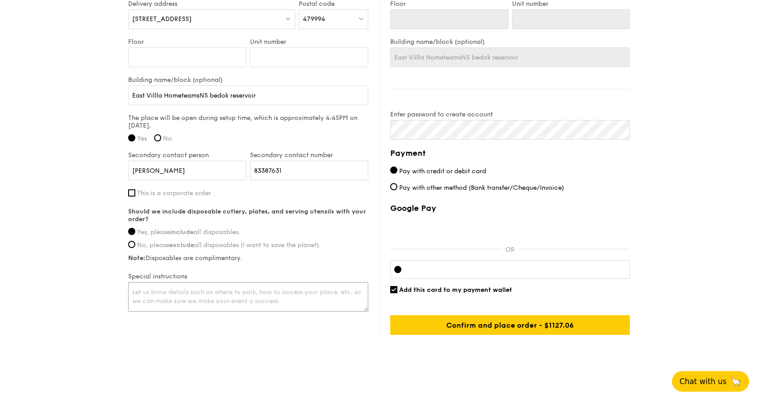
scroll to position [674, 0]
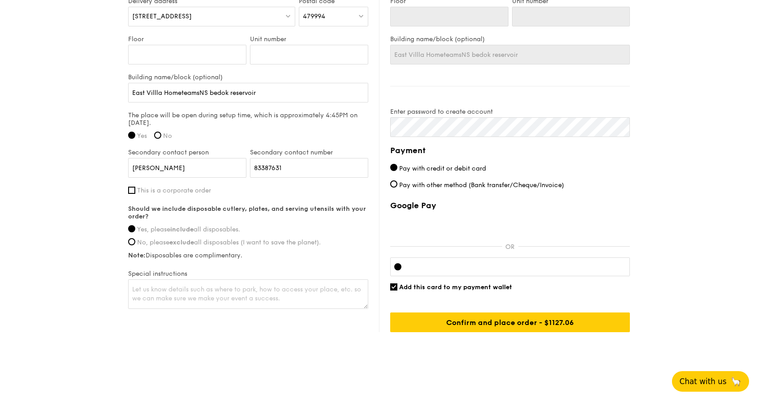
click at [465, 260] on div at bounding box center [510, 267] width 240 height 19
click at [595, 269] on div at bounding box center [510, 267] width 240 height 19
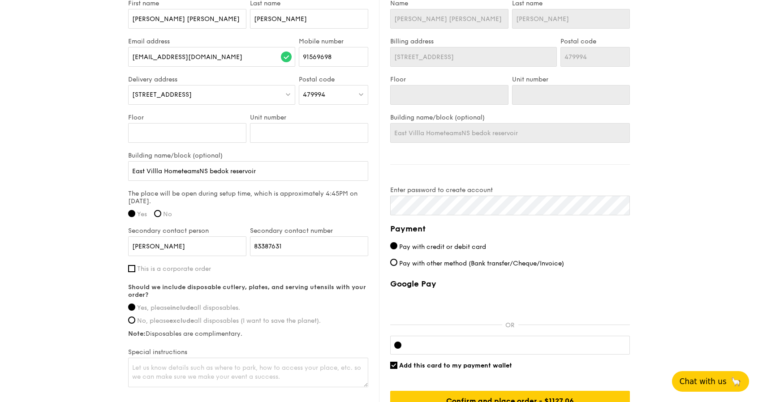
scroll to position [495, 0]
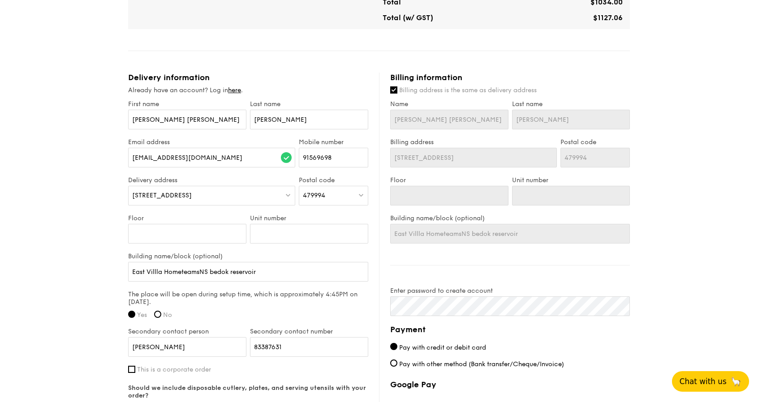
click at [389, 91] on div "Billing information Billing address is the same as delivery address Name [PERSO…" at bounding box center [504, 292] width 251 height 439
click at [391, 89] on input "Billing address is the same as delivery address" at bounding box center [393, 89] width 7 height 7
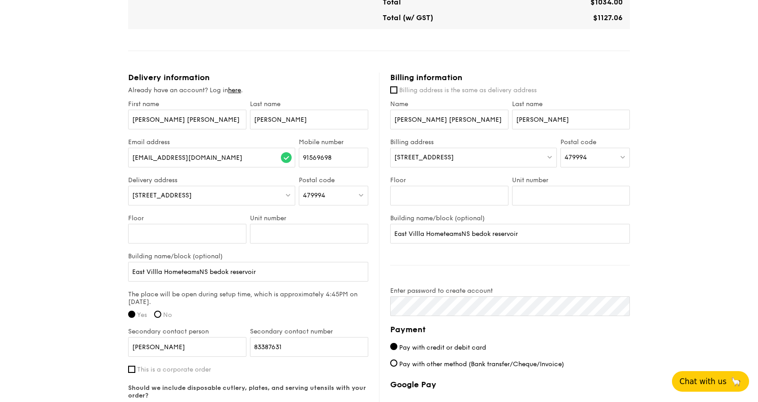
click at [468, 154] on div "[STREET_ADDRESS]" at bounding box center [473, 158] width 167 height 20
click at [579, 151] on div "479994" at bounding box center [594, 158] width 69 height 20
click at [579, 151] on input "search" at bounding box center [595, 158] width 69 height 20
click at [580, 156] on input "search" at bounding box center [595, 158] width 69 height 20
click at [449, 154] on span "[STREET_ADDRESS]" at bounding box center [424, 158] width 60 height 8
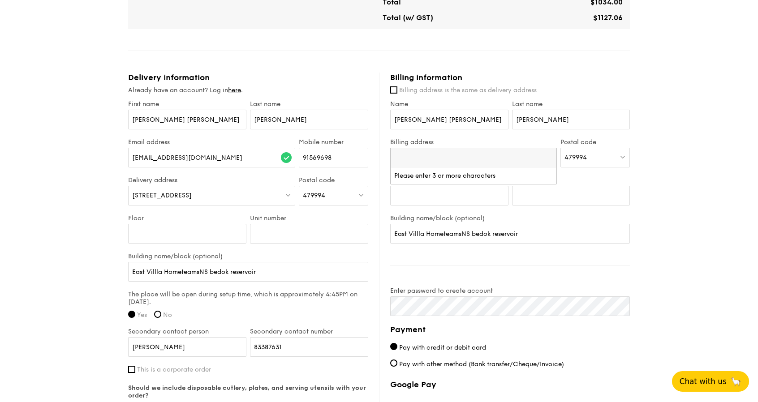
click at [449, 153] on input "search" at bounding box center [474, 158] width 166 height 20
click at [445, 155] on input "search" at bounding box center [474, 158] width 166 height 20
click at [595, 159] on div "479994" at bounding box center [594, 158] width 69 height 20
click at [591, 159] on input "search" at bounding box center [595, 158] width 69 height 20
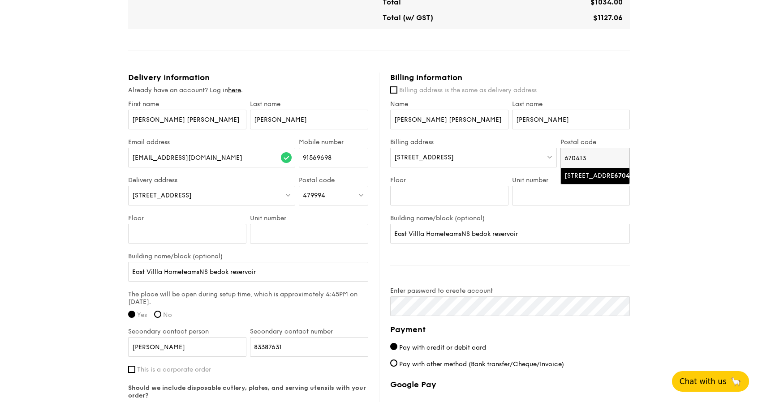
click at [579, 177] on div "[STREET_ADDRESS]" at bounding box center [587, 176] width 46 height 9
click at [424, 191] on input "Floor" at bounding box center [449, 196] width 118 height 20
click at [537, 195] on input "Unit number" at bounding box center [571, 196] width 118 height 20
click at [488, 196] on input "Floor" at bounding box center [449, 196] width 118 height 20
click at [530, 191] on input "Unit number" at bounding box center [571, 196] width 118 height 20
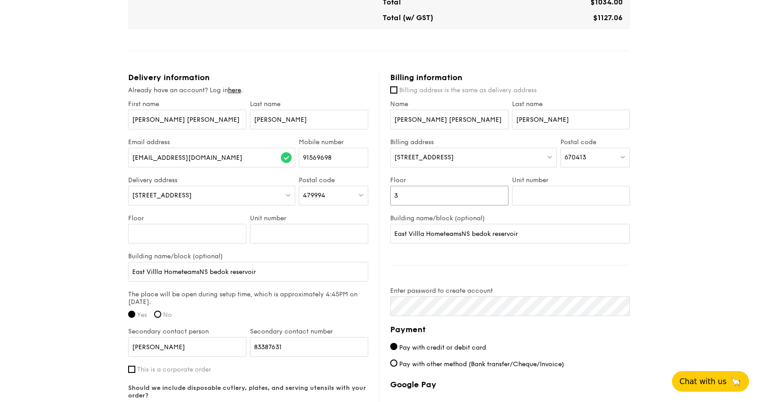
click at [478, 193] on input "3" at bounding box center [449, 196] width 118 height 20
click at [482, 200] on input "30" at bounding box center [449, 196] width 118 height 20
click at [526, 192] on input "Unit number" at bounding box center [571, 196] width 118 height 20
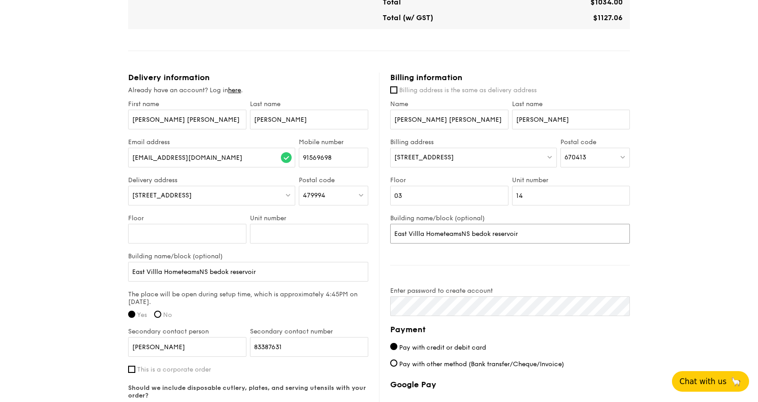
click at [493, 227] on input "East Villla HometeamsNS bedok reservoir" at bounding box center [510, 234] width 240 height 20
click at [713, 232] on div "1 - Select menu 2 - Select items 3 - Check out Classic Buffet $31.80 /guest ($3…" at bounding box center [379, 35] width 758 height 1025
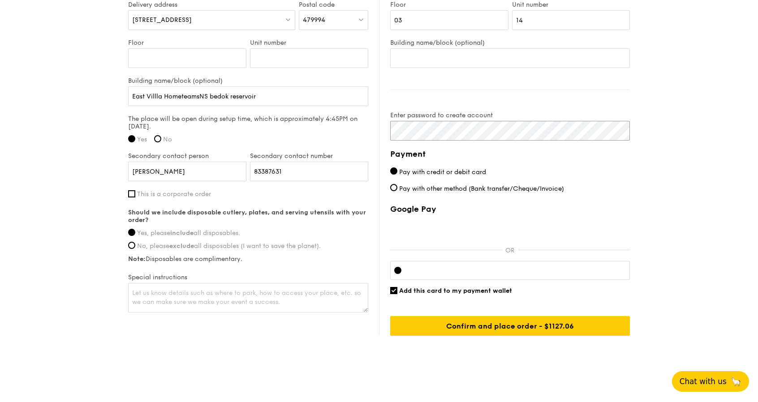
scroll to position [674, 0]
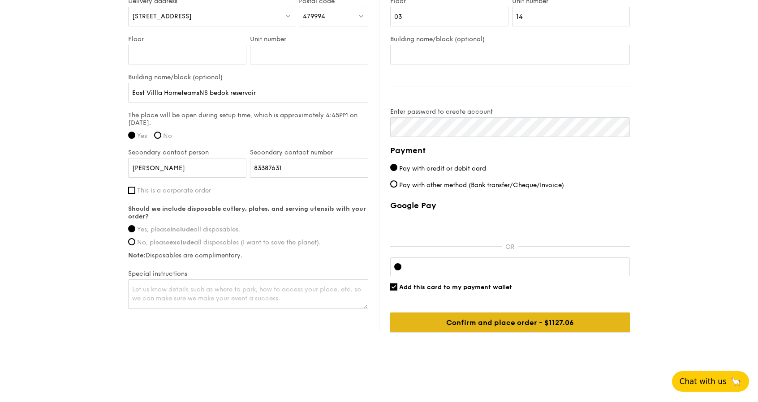
click at [503, 326] on input "Confirm and place order - $1127.06" at bounding box center [510, 323] width 240 height 20
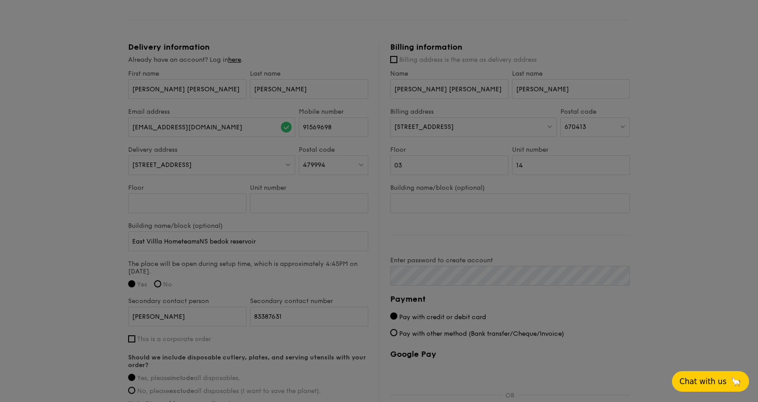
scroll to position [495, 0]
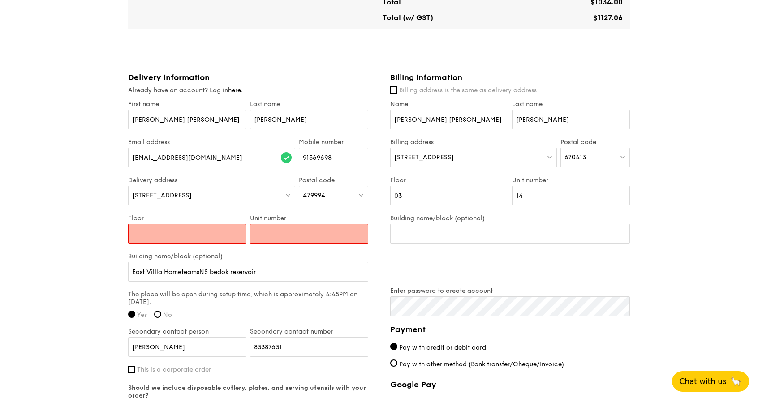
click at [190, 230] on input "Floor" at bounding box center [187, 234] width 118 height 20
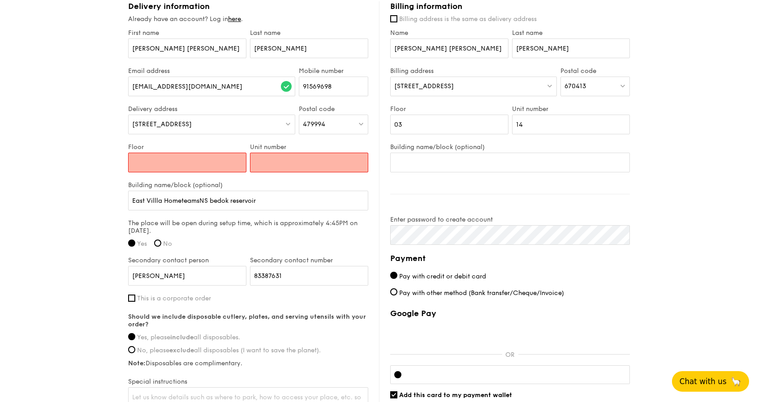
scroll to position [585, 0]
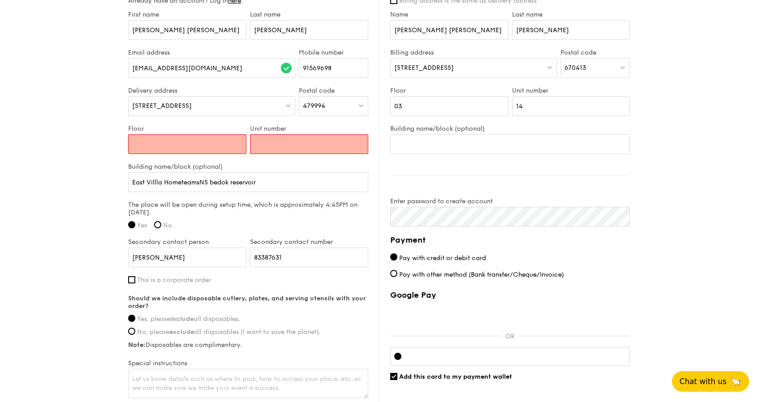
click at [158, 139] on input "Floor" at bounding box center [187, 144] width 118 height 20
drag, startPoint x: 66, startPoint y: 182, endPoint x: 78, endPoint y: 187, distance: 12.5
click at [161, 141] on input "Floor" at bounding box center [187, 144] width 118 height 20
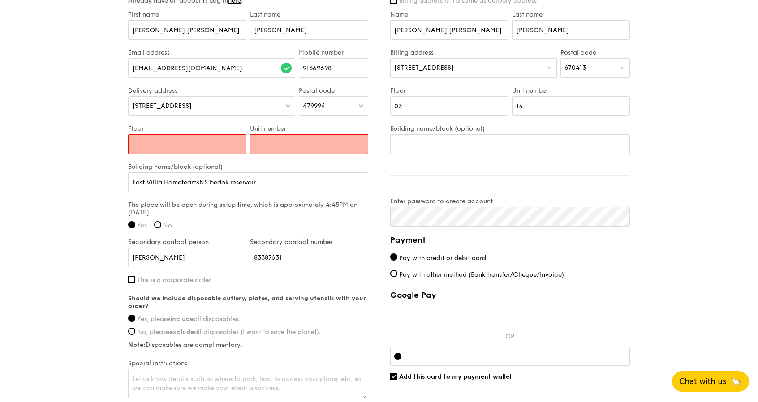
click at [265, 142] on input "Unit number" at bounding box center [309, 144] width 118 height 20
click at [202, 139] on input "Floor" at bounding box center [187, 144] width 118 height 20
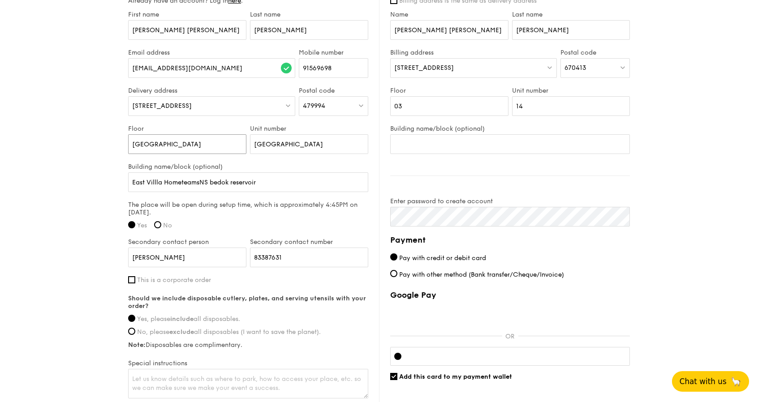
click at [193, 147] on input "[GEOGRAPHIC_DATA]" at bounding box center [187, 144] width 118 height 20
click at [208, 141] on input "Superior deluxe" at bounding box center [187, 144] width 118 height 20
click at [199, 153] on input "Superior deluxe" at bounding box center [187, 144] width 118 height 20
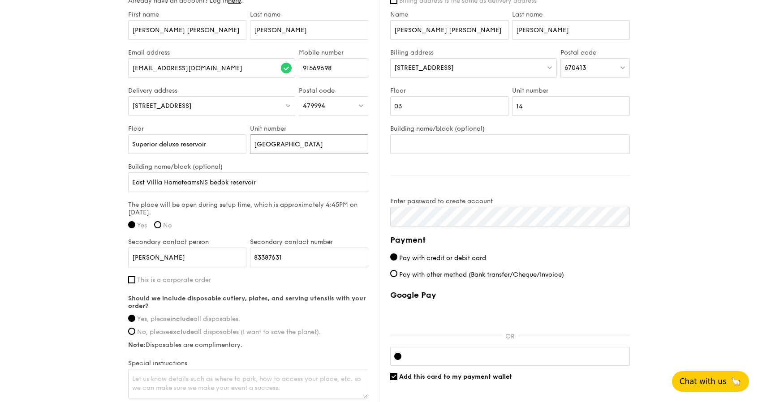
click at [280, 145] on input "[GEOGRAPHIC_DATA]" at bounding box center [309, 144] width 118 height 20
click at [338, 153] on input "Unit number" at bounding box center [309, 144] width 118 height 20
click at [333, 143] on input "Unit number" at bounding box center [309, 144] width 118 height 20
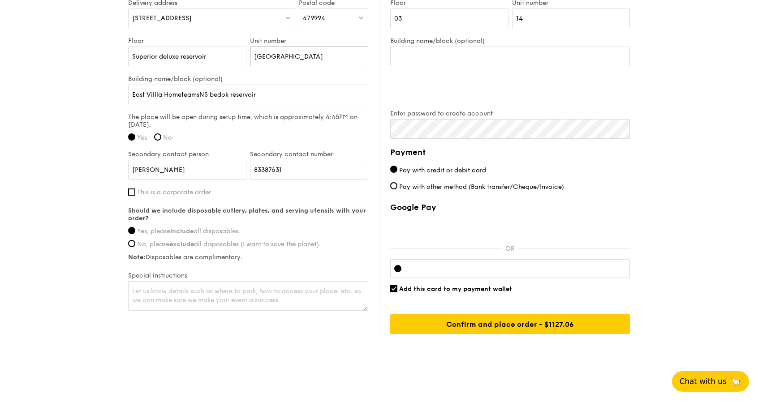
scroll to position [674, 0]
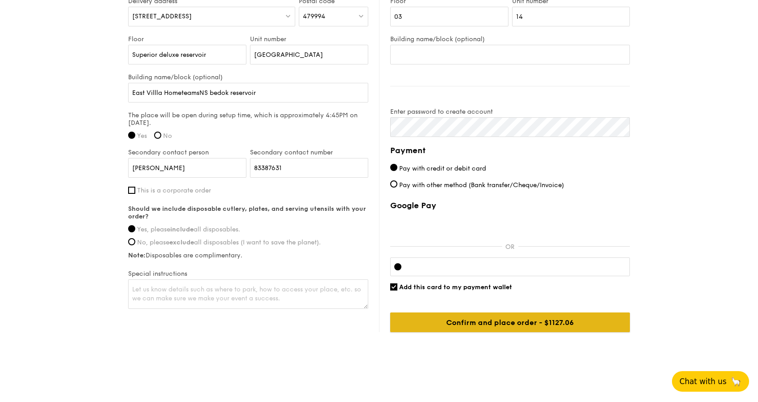
click at [519, 321] on input "Confirm and place order - $1127.06" at bounding box center [510, 323] width 240 height 20
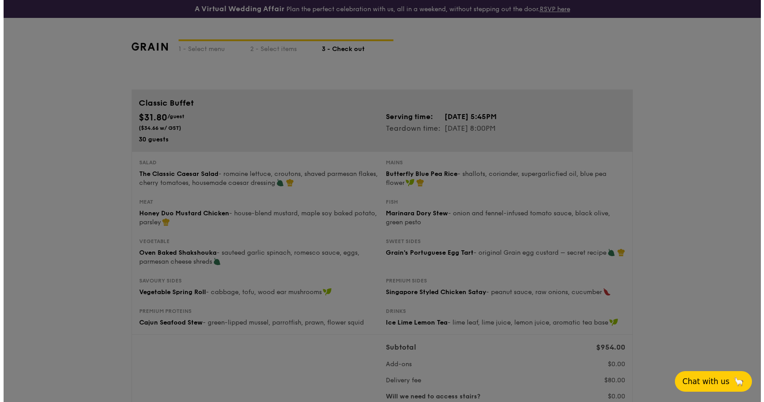
scroll to position [0, 0]
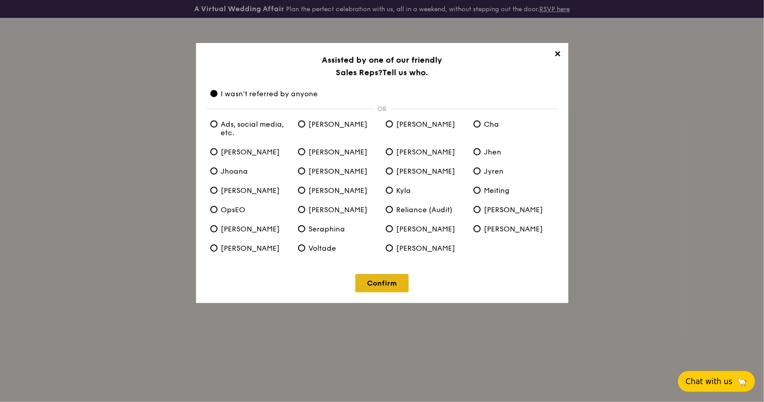
click at [396, 285] on link "Confirm" at bounding box center [382, 283] width 53 height 18
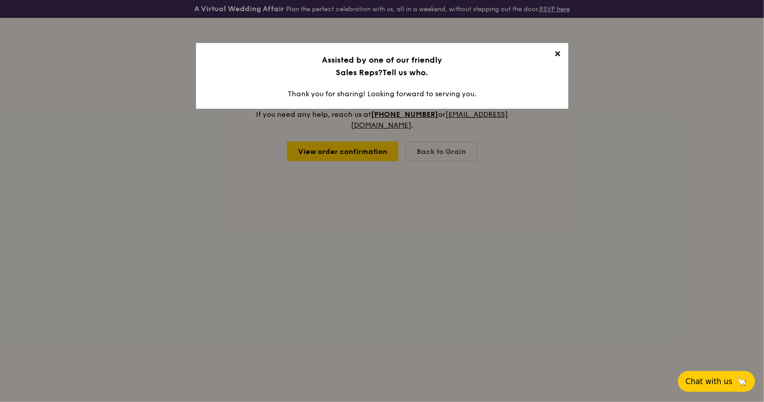
click at [558, 52] on span "✕" at bounding box center [558, 55] width 13 height 13
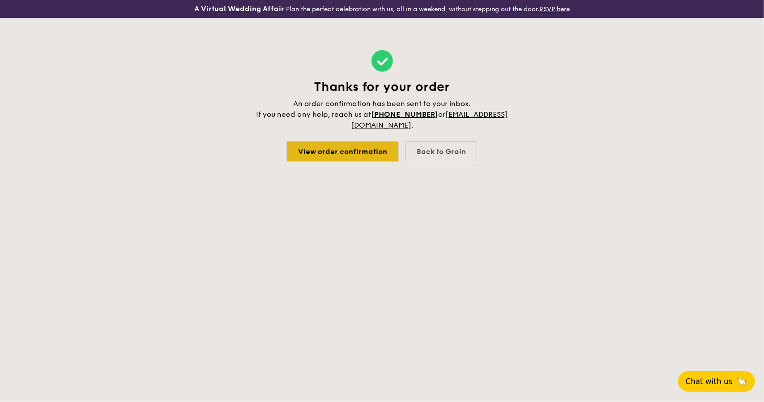
click at [355, 151] on link "View order confirmation" at bounding box center [343, 152] width 112 height 20
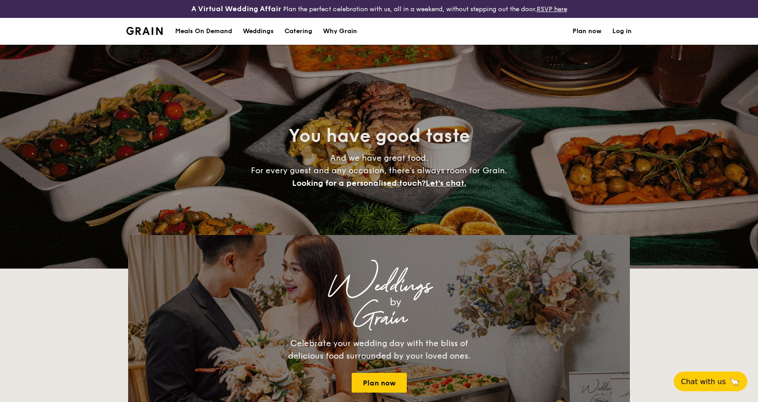
select select
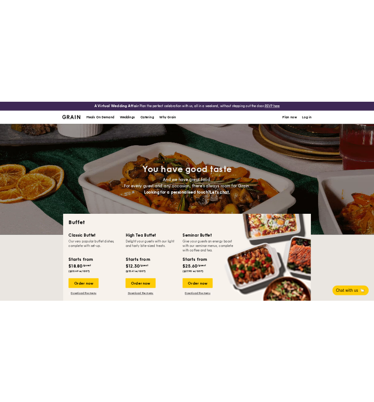
scroll to position [269, 0]
